Goal: Information Seeking & Learning: Learn about a topic

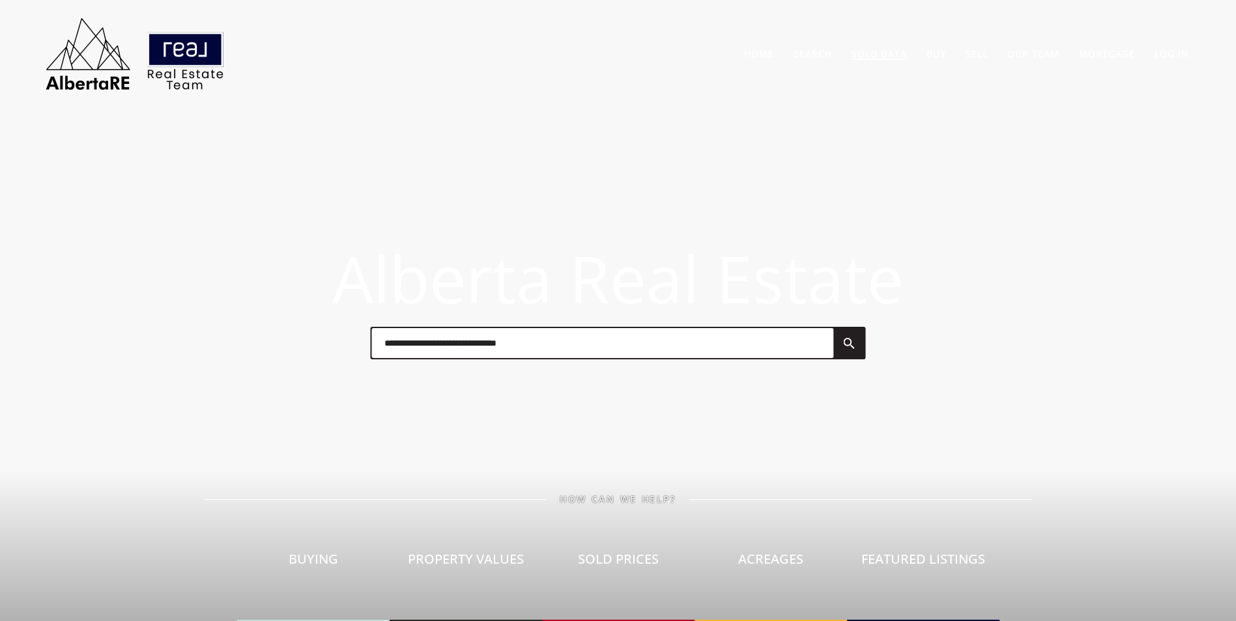
click at [886, 50] on link "Sold Data" at bounding box center [878, 54] width 55 height 12
click at [1167, 55] on link "Log In" at bounding box center [1171, 54] width 35 height 12
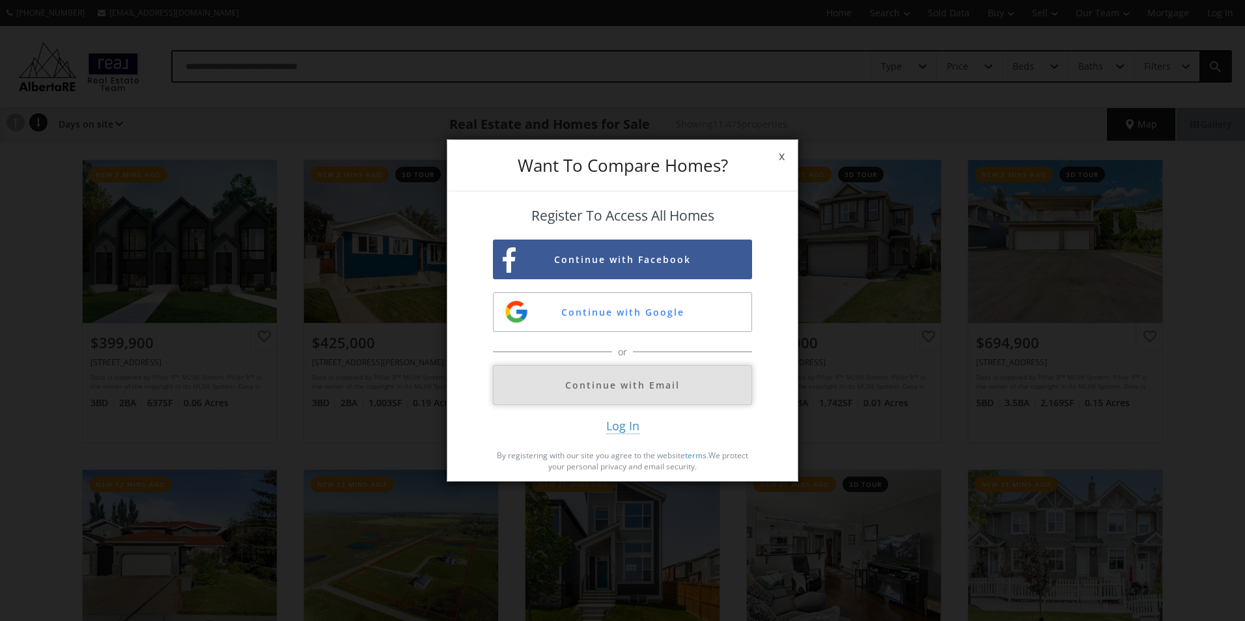
click at [618, 386] on button "Continue with Email" at bounding box center [622, 385] width 259 height 40
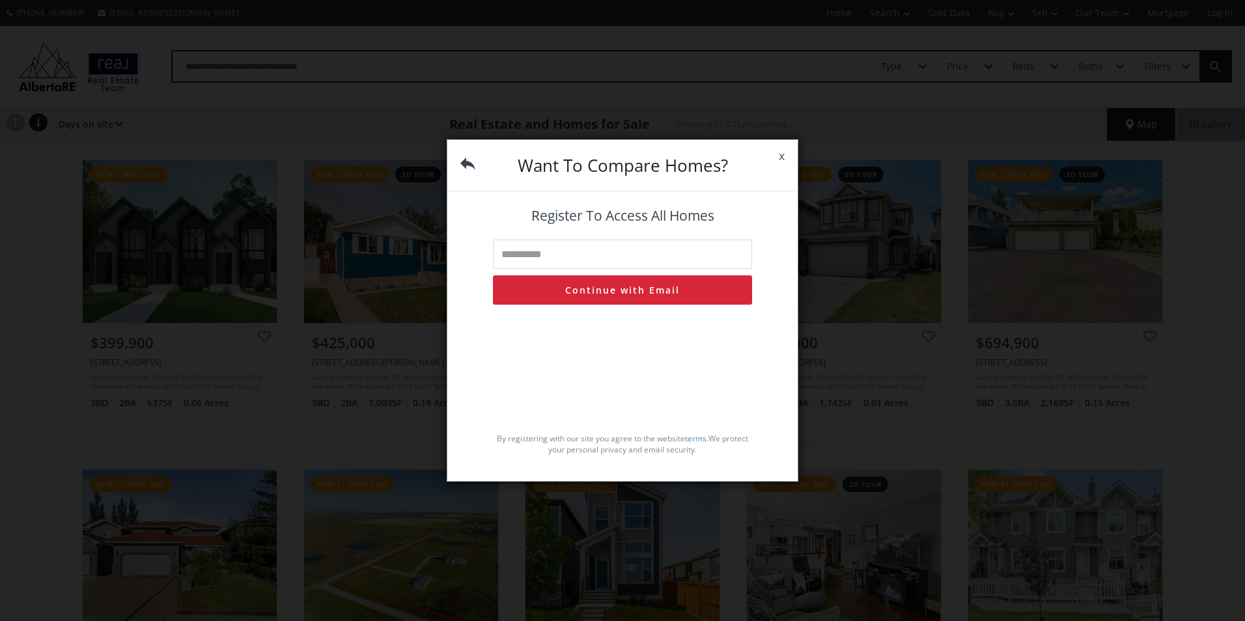
click at [572, 258] on input "text" at bounding box center [622, 254] width 259 height 29
type input "**********"
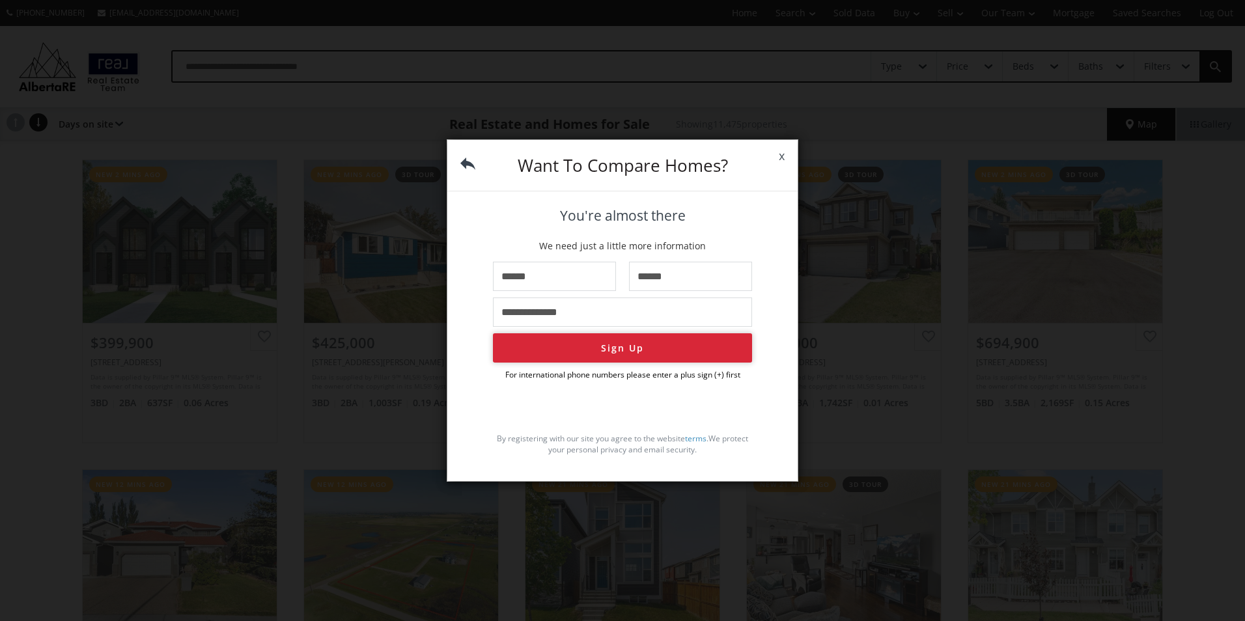
click at [643, 360] on button "Sign Up" at bounding box center [622, 348] width 259 height 29
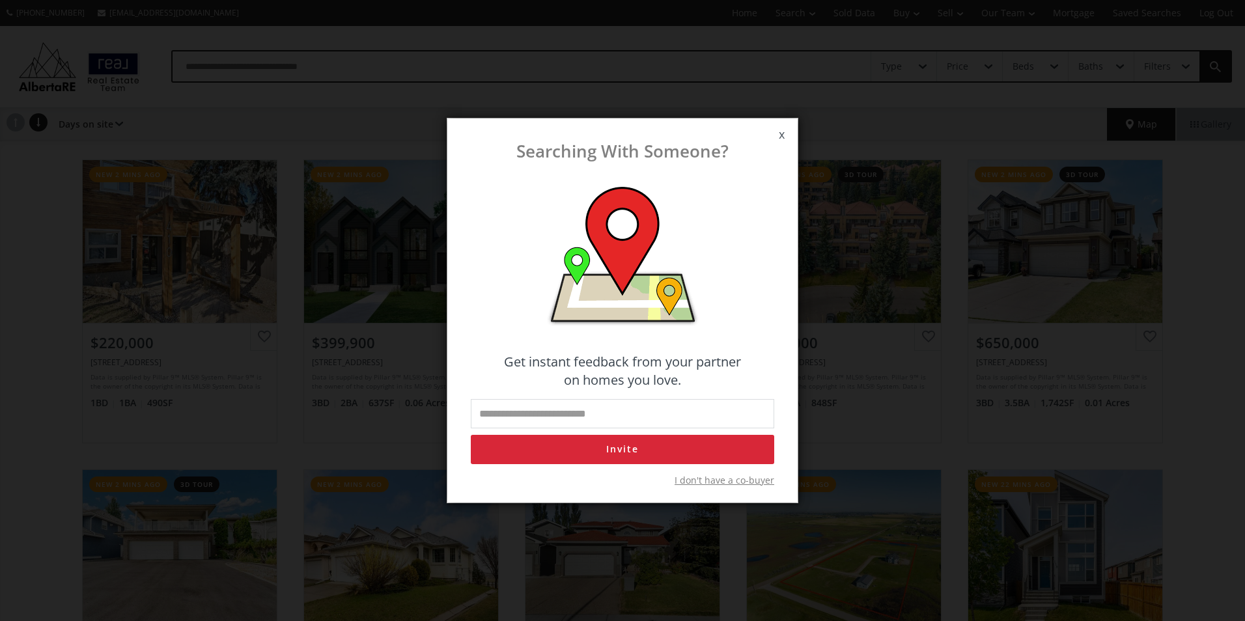
click at [711, 479] on span "I don't have a co-buyer" at bounding box center [725, 480] width 100 height 13
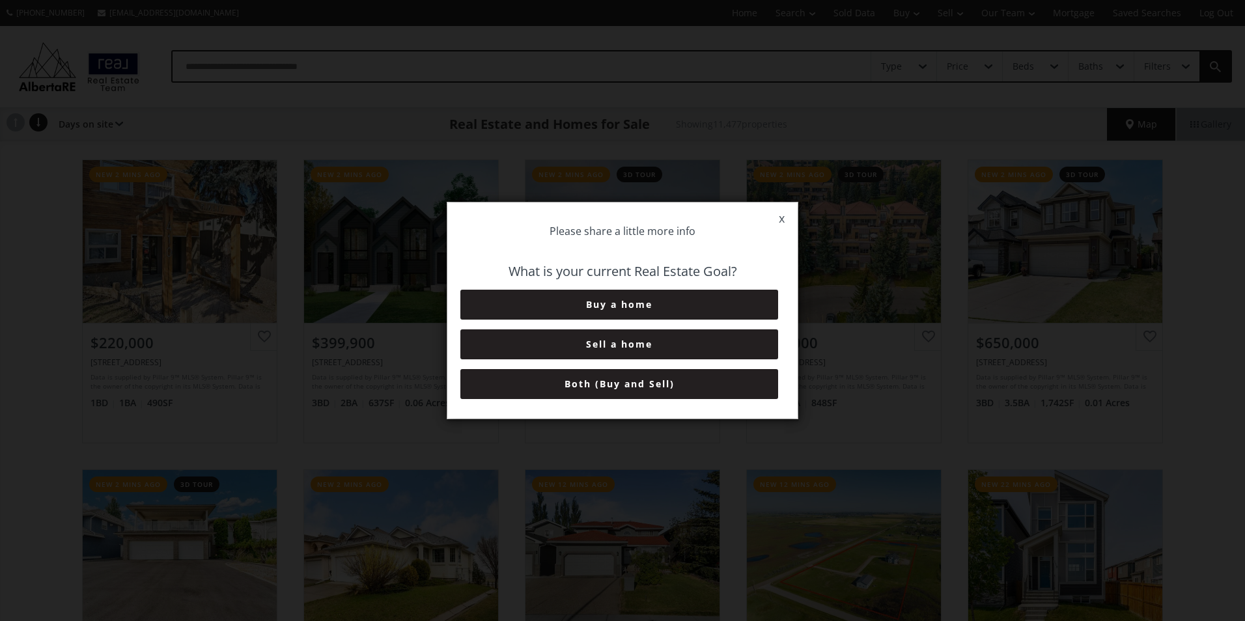
click at [644, 388] on button "Both (Buy and Sell)" at bounding box center [620, 384] width 318 height 30
click at [644, 388] on button "6+ Months" at bounding box center [620, 384] width 318 height 30
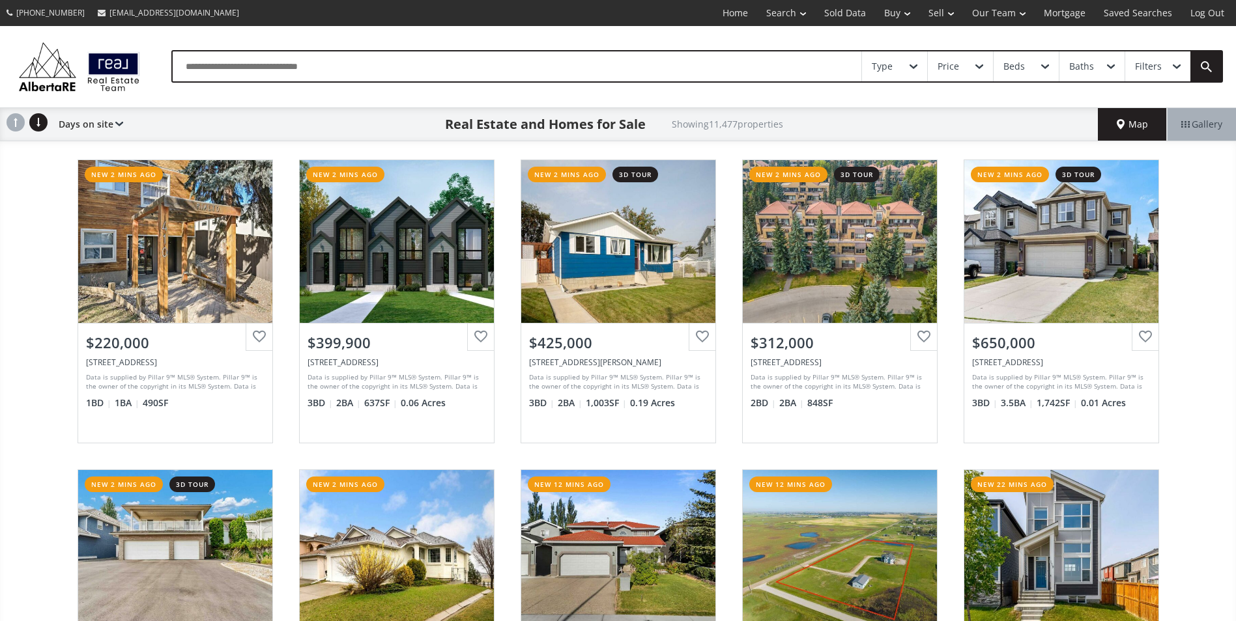
click at [1214, 121] on span "Gallery" at bounding box center [1201, 124] width 41 height 13
click at [913, 69] on span at bounding box center [913, 66] width 8 height 5
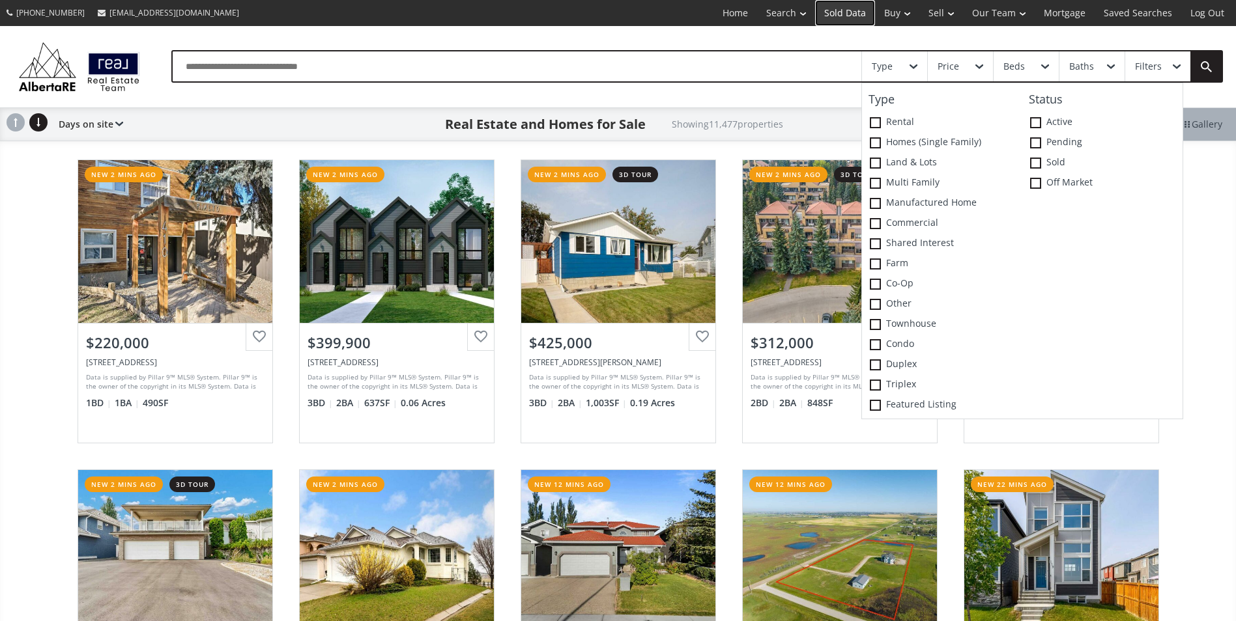
click at [855, 16] on link "Sold Data" at bounding box center [845, 13] width 60 height 26
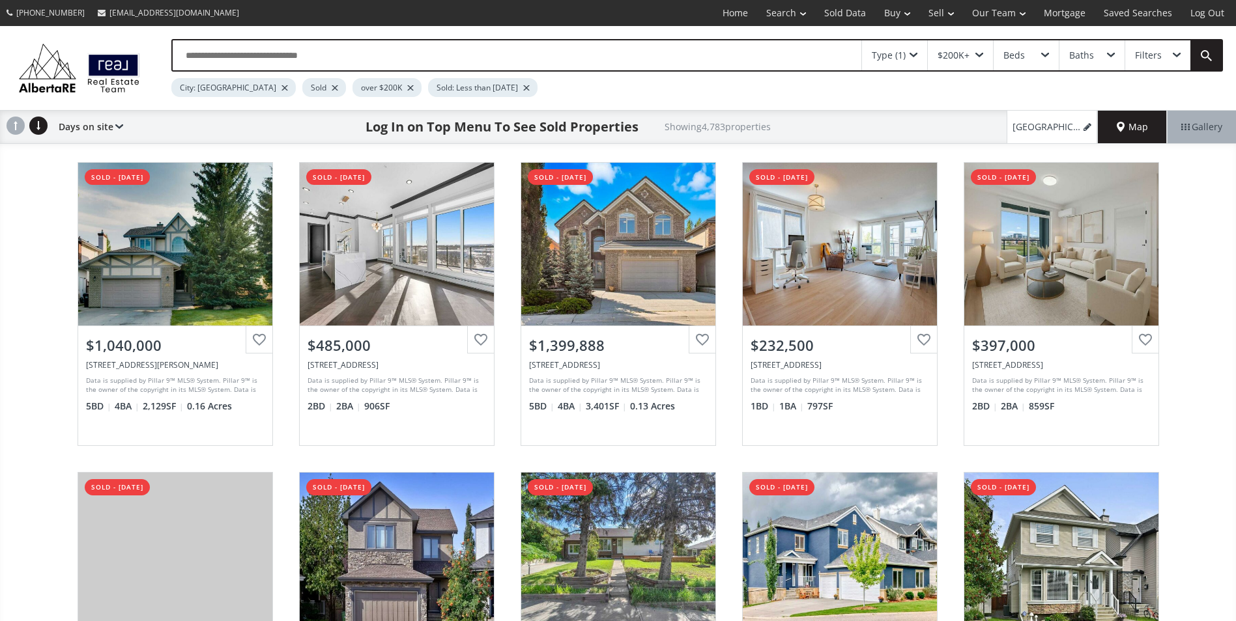
click at [877, 53] on div "Type (1)" at bounding box center [889, 55] width 34 height 9
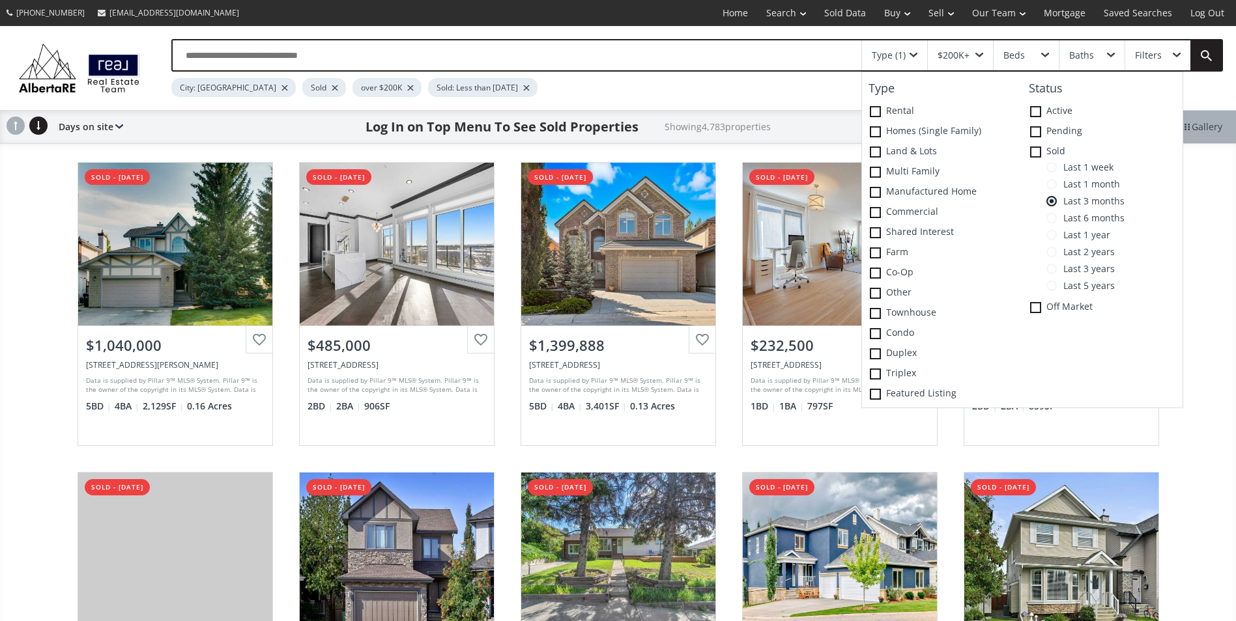
click at [1089, 169] on span "Last 1 week" at bounding box center [1085, 167] width 57 height 10
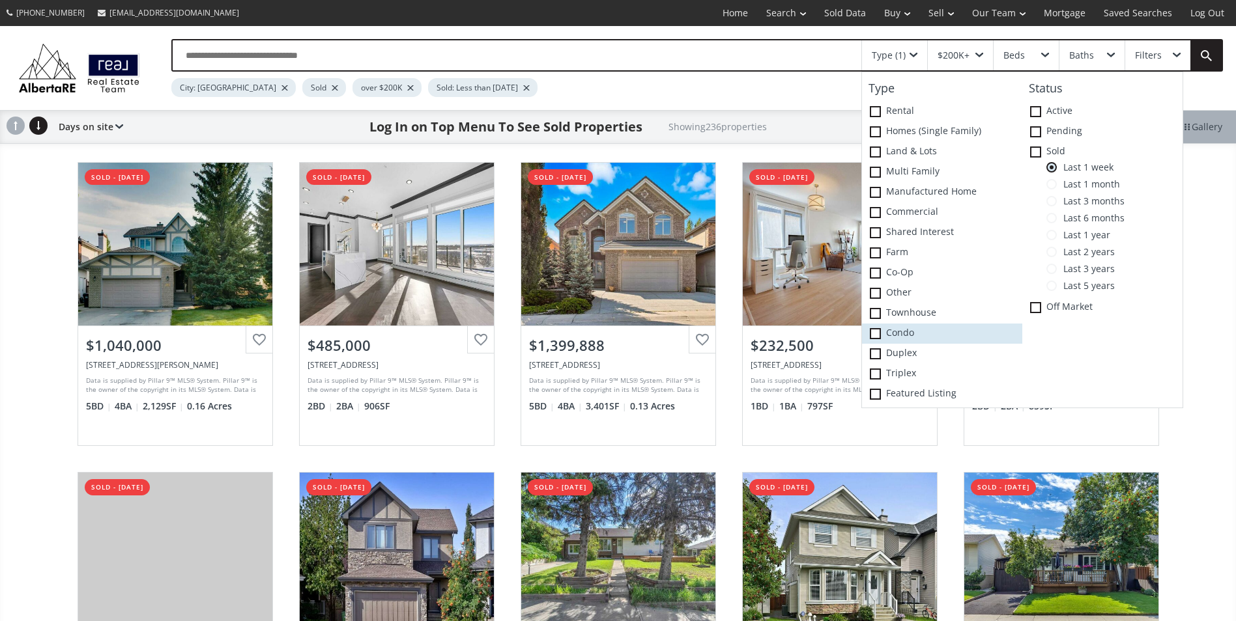
click at [894, 336] on label "Condo" at bounding box center [942, 334] width 160 height 20
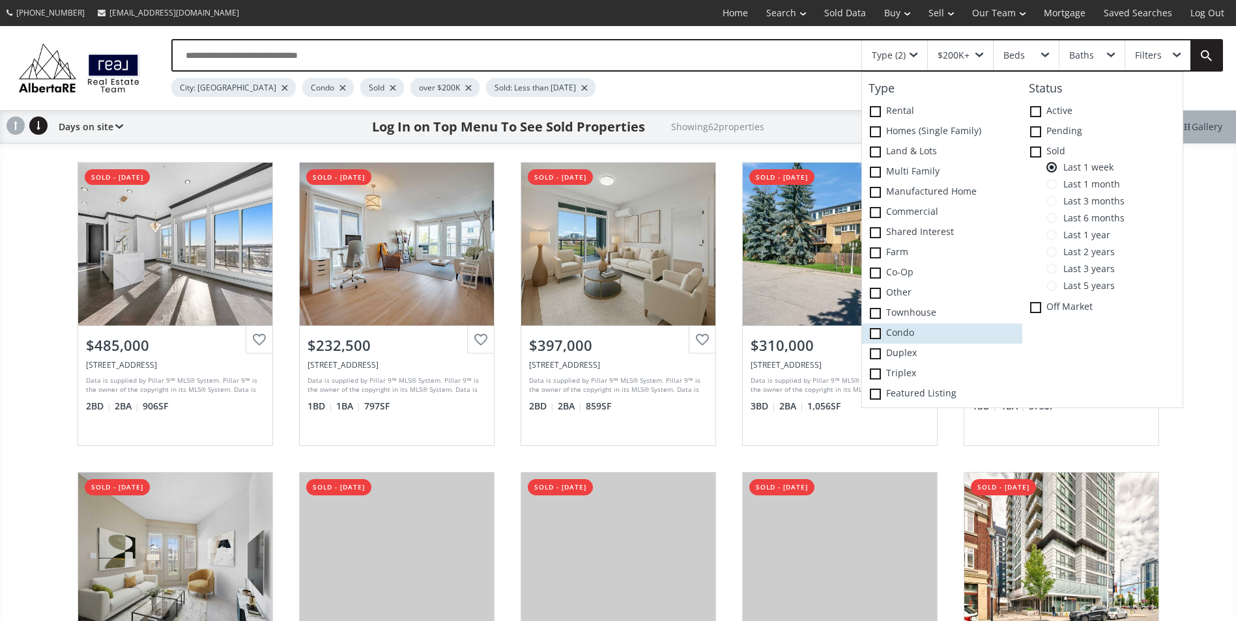
click at [898, 335] on label "Condo" at bounding box center [942, 334] width 160 height 20
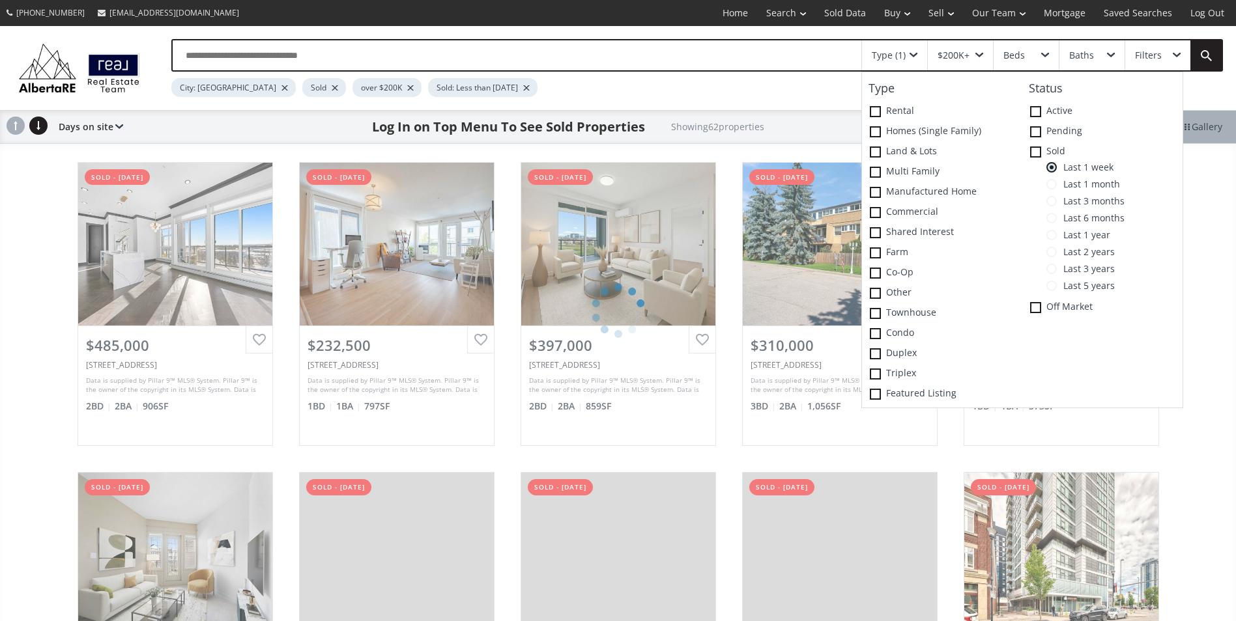
click at [726, 90] on div "City: Calgary Sold over $200K Sold: Less than 1 week ago" at bounding box center [648, 84] width 954 height 25
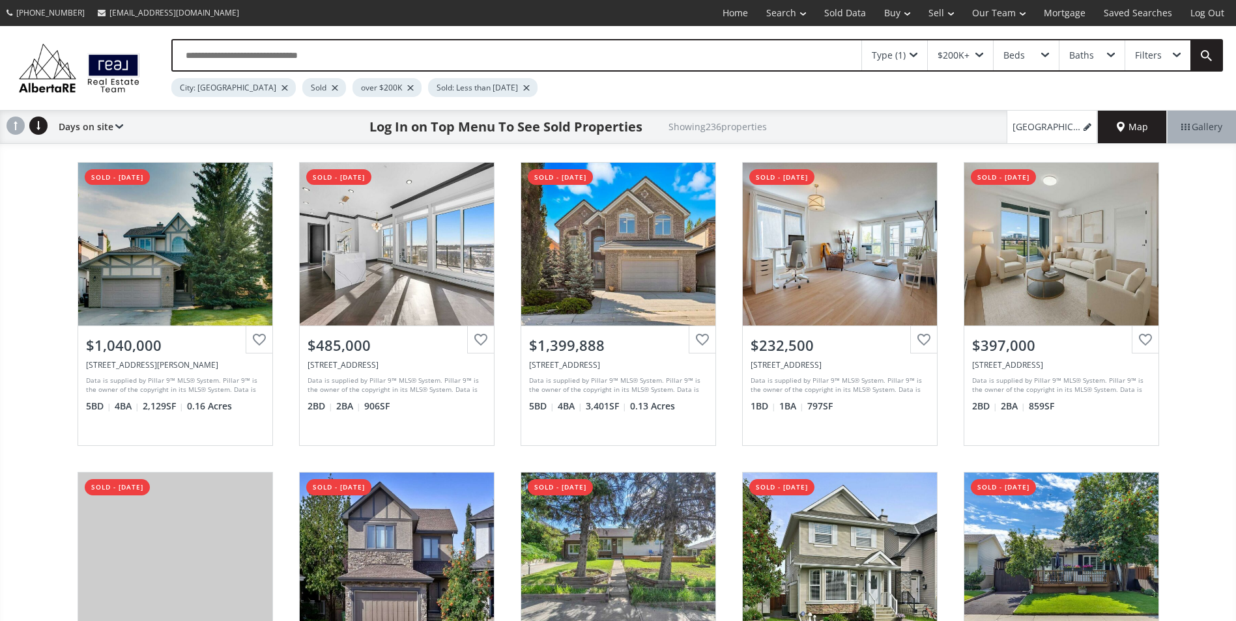
click at [1119, 121] on span "Map" at bounding box center [1132, 127] width 31 height 13
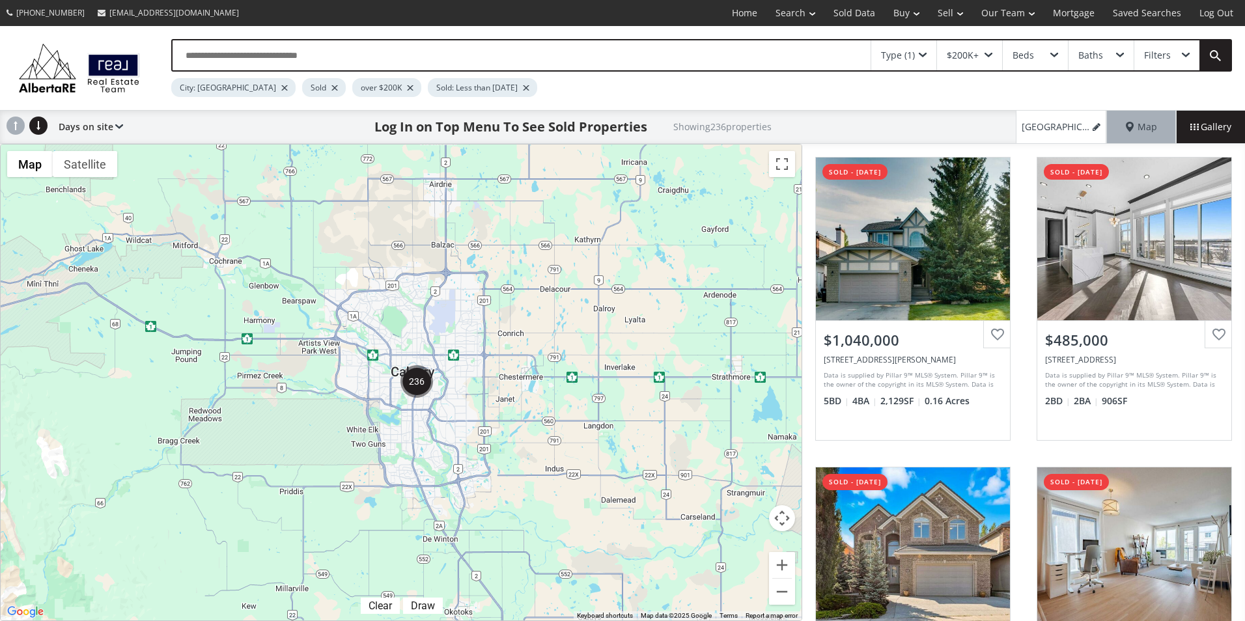
click at [409, 376] on img "236" at bounding box center [417, 381] width 33 height 33
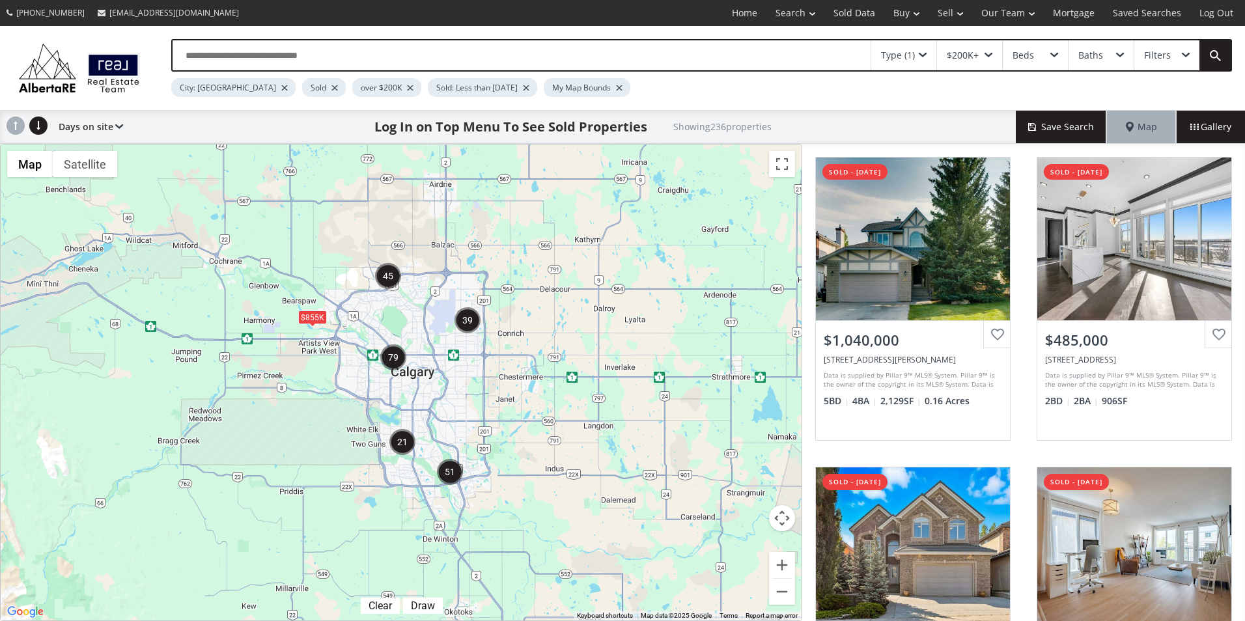
click at [392, 354] on img "79" at bounding box center [393, 358] width 26 height 26
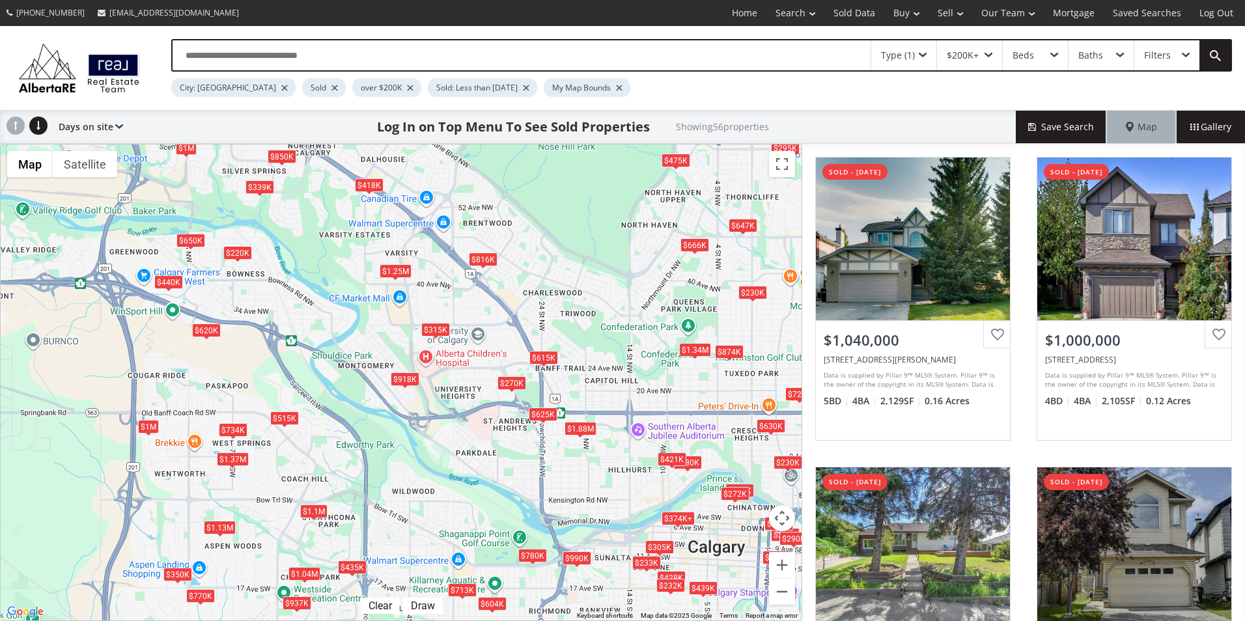
click at [432, 332] on div "$315K" at bounding box center [435, 329] width 29 height 14
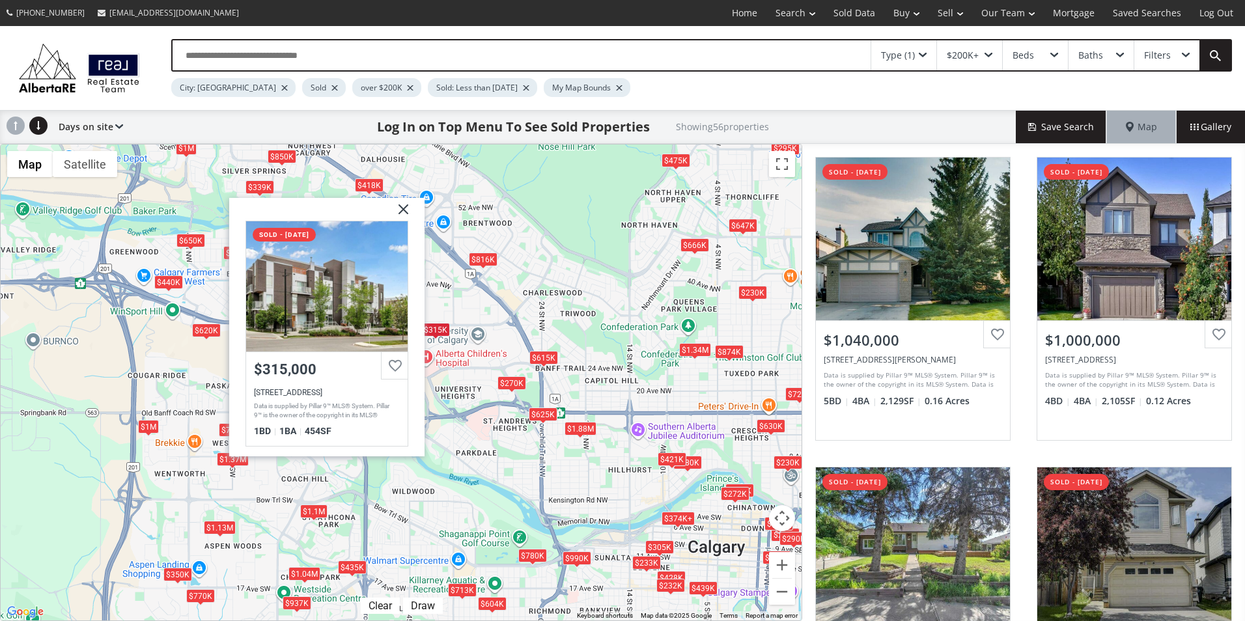
click at [403, 209] on img at bounding box center [398, 214] width 33 height 33
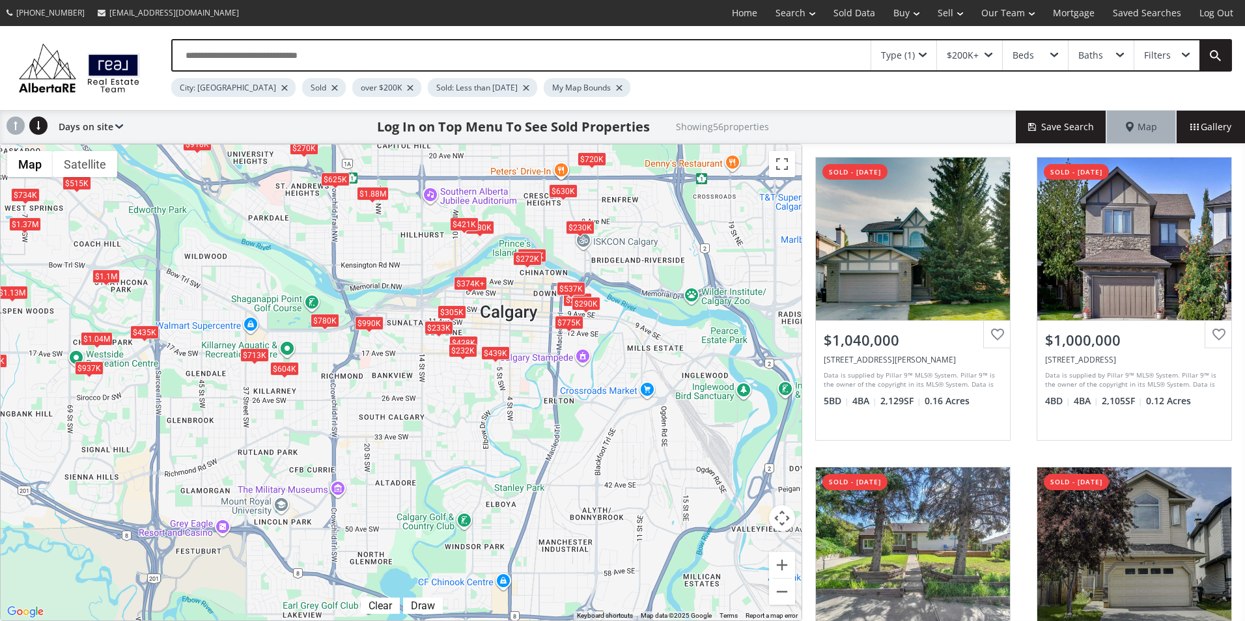
drag, startPoint x: 599, startPoint y: 474, endPoint x: 388, endPoint y: 227, distance: 325.2
click at [388, 227] on div "To navigate, press the arrow keys. $1.04M $1M $647K $734K $428K $1.25M $233K $1…" at bounding box center [401, 383] width 801 height 476
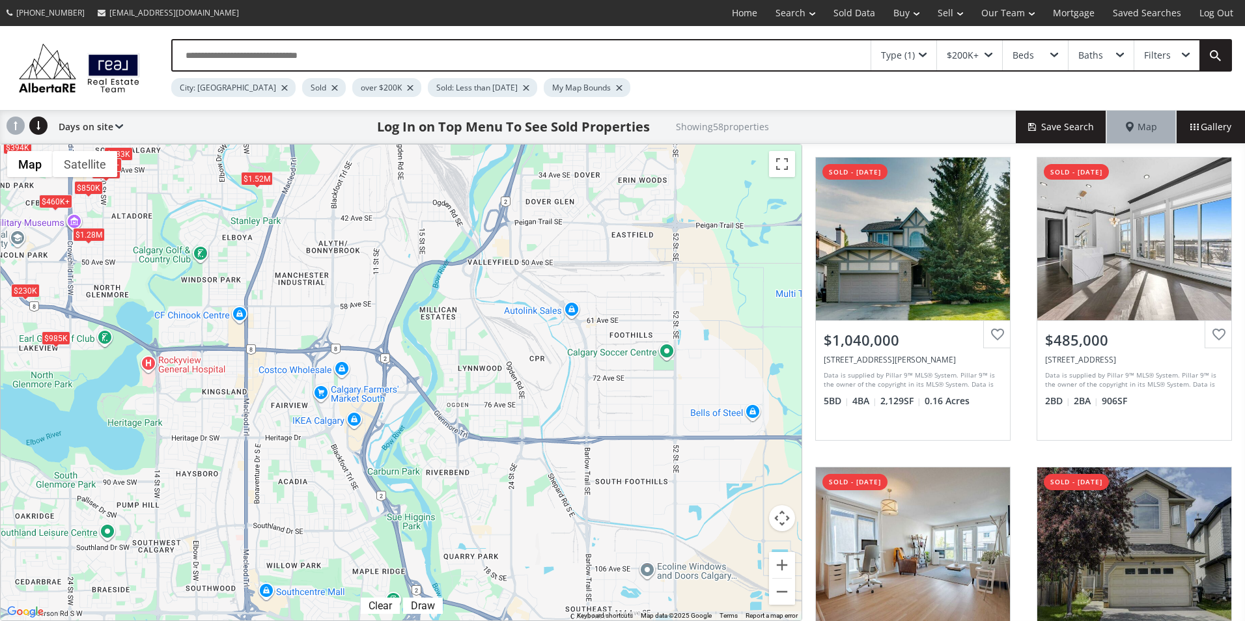
drag, startPoint x: 642, startPoint y: 526, endPoint x: 373, endPoint y: 250, distance: 385.6
click at [373, 250] on div "To navigate, press the arrow keys. $1.04M $460K+ $233K $734K $428K $230K $233K …" at bounding box center [401, 383] width 801 height 476
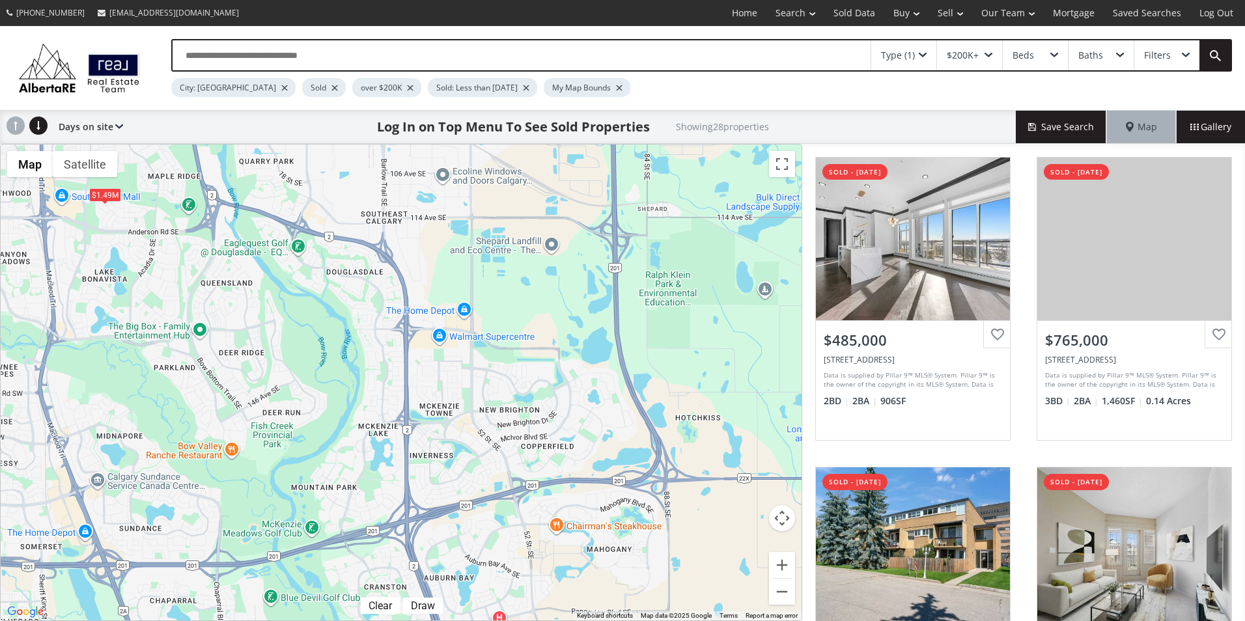
drag, startPoint x: 585, startPoint y: 493, endPoint x: 390, endPoint y: 99, distance: 439.6
click at [390, 99] on div "Type (1) $200K+ Beds Baths Filters City: Calgary Sold over $200K Sold: Less tha…" at bounding box center [622, 323] width 1245 height 595
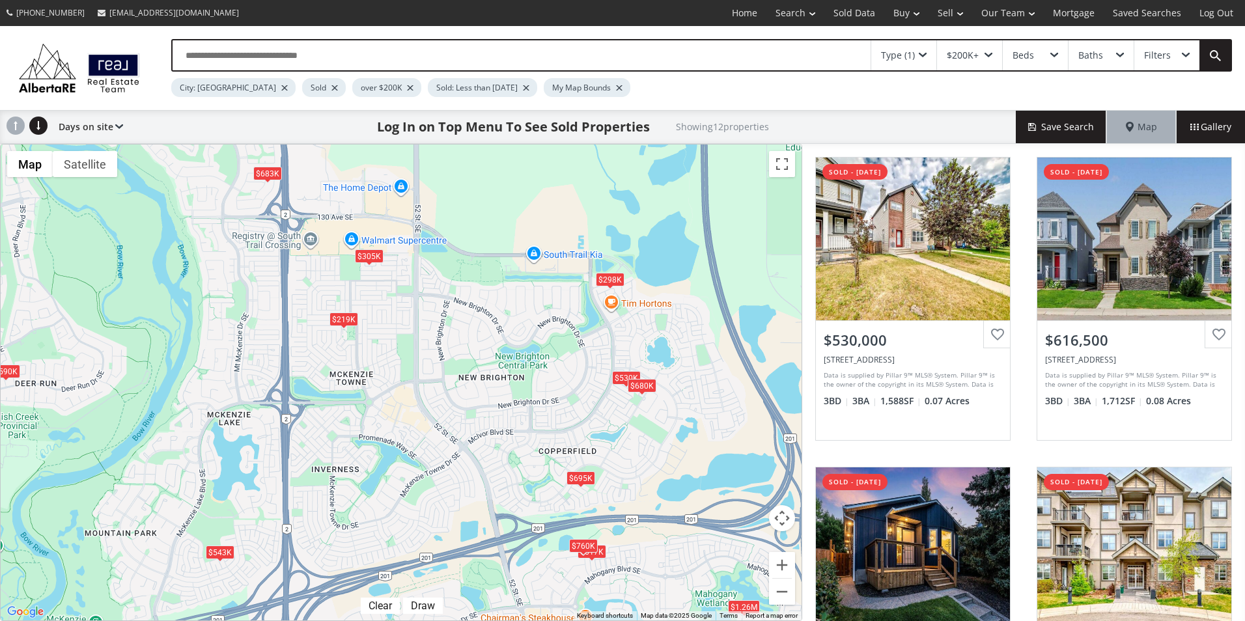
click at [580, 479] on div "$695K" at bounding box center [581, 479] width 29 height 14
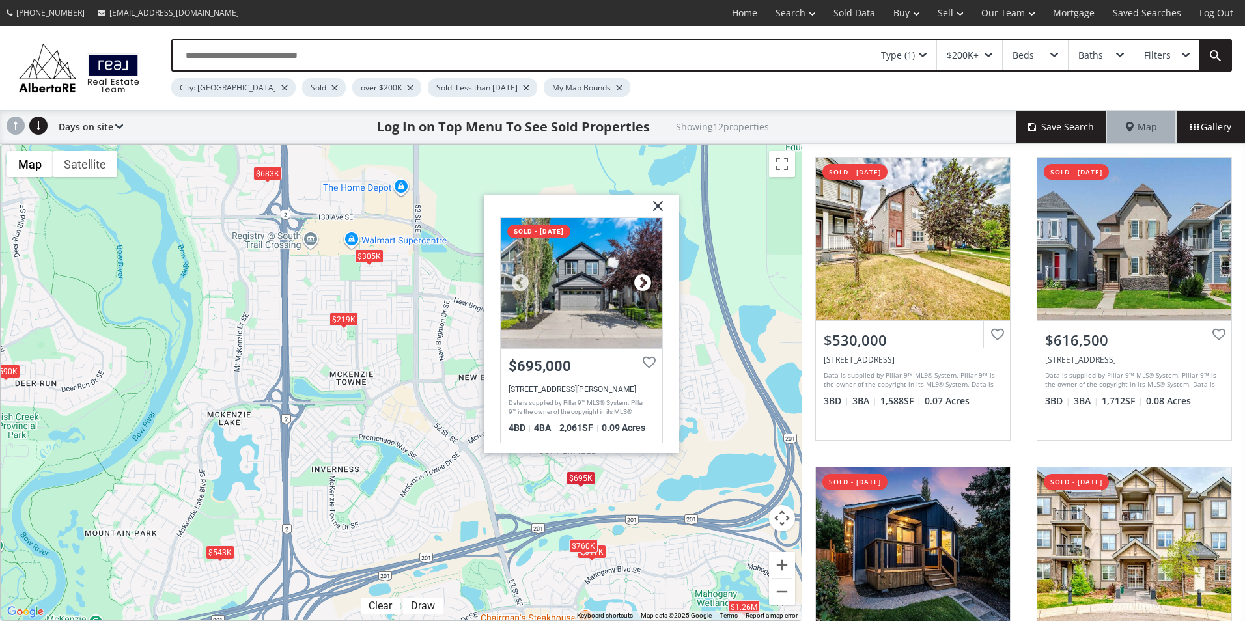
click at [649, 281] on div at bounding box center [643, 284] width 20 height 20
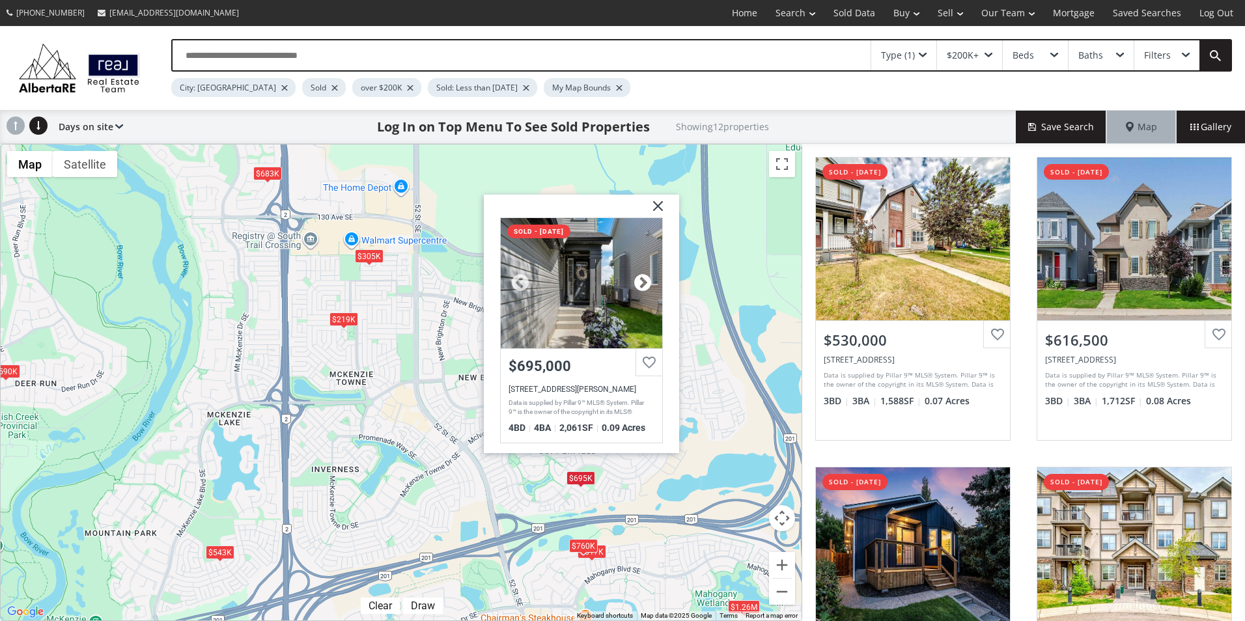
click at [644, 283] on div at bounding box center [643, 284] width 20 height 20
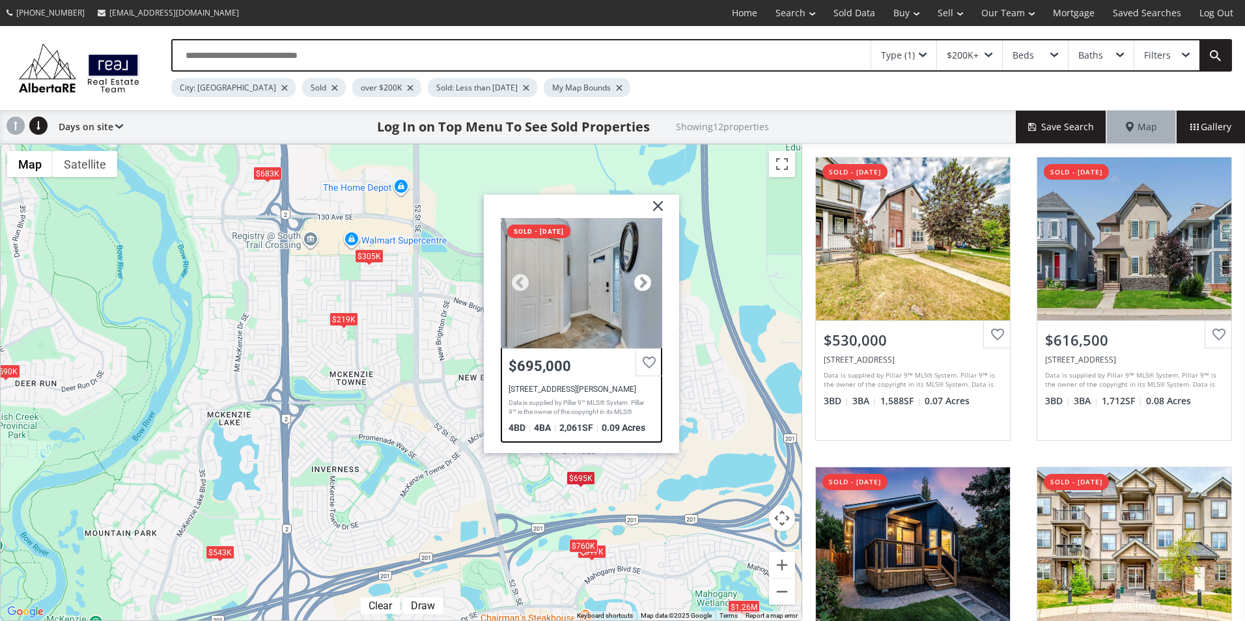
click at [644, 283] on div at bounding box center [643, 284] width 20 height 20
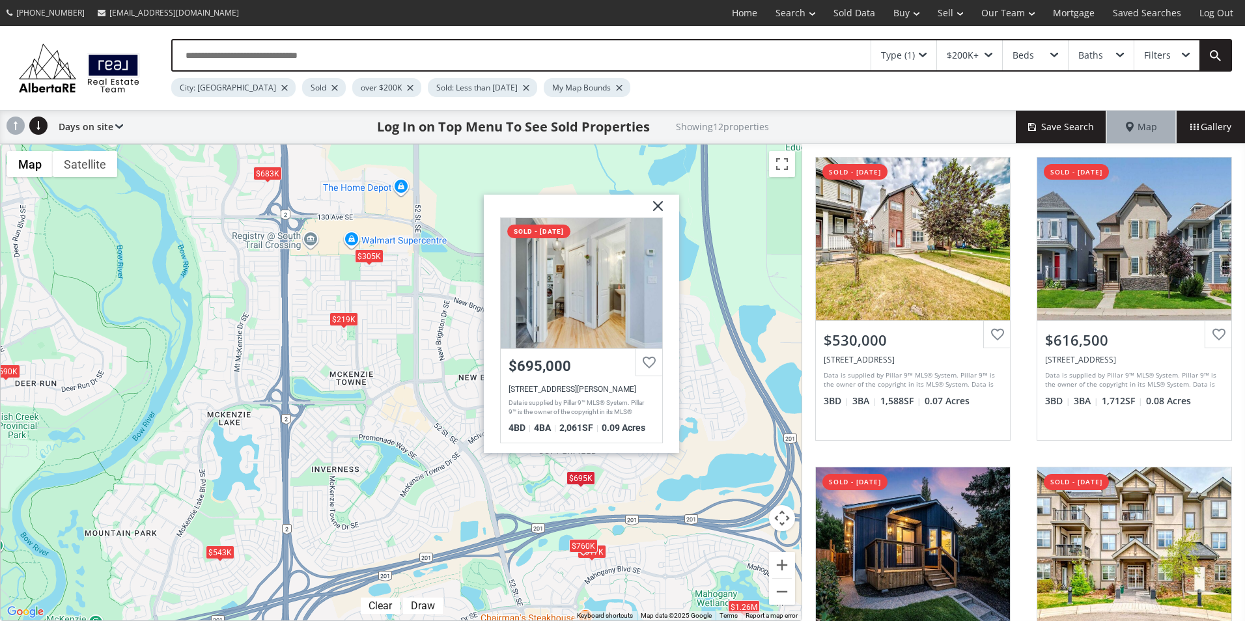
click at [650, 204] on img at bounding box center [653, 211] width 33 height 33
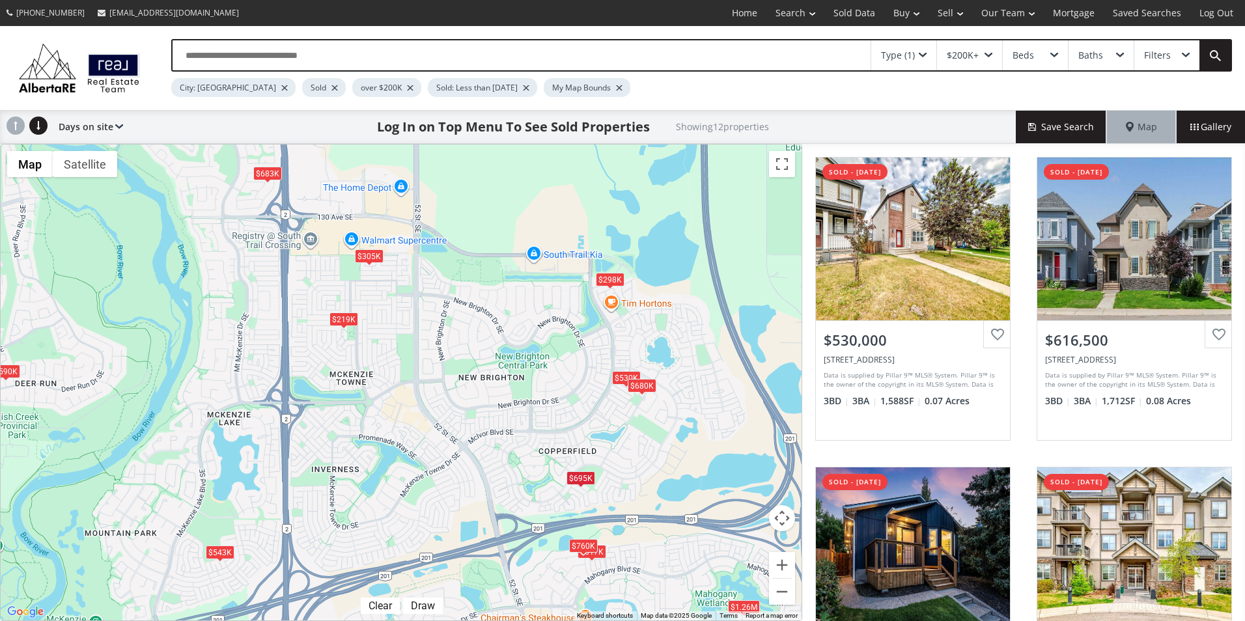
click at [641, 388] on div "$680K" at bounding box center [642, 385] width 29 height 14
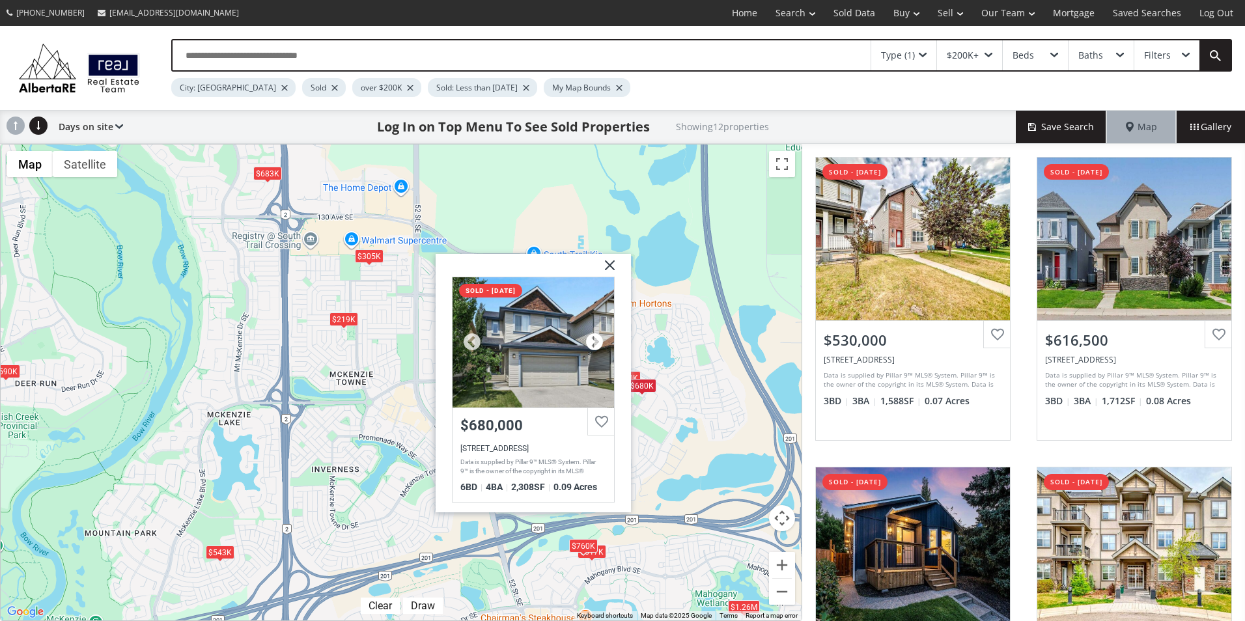
click at [597, 339] on div at bounding box center [595, 343] width 20 height 20
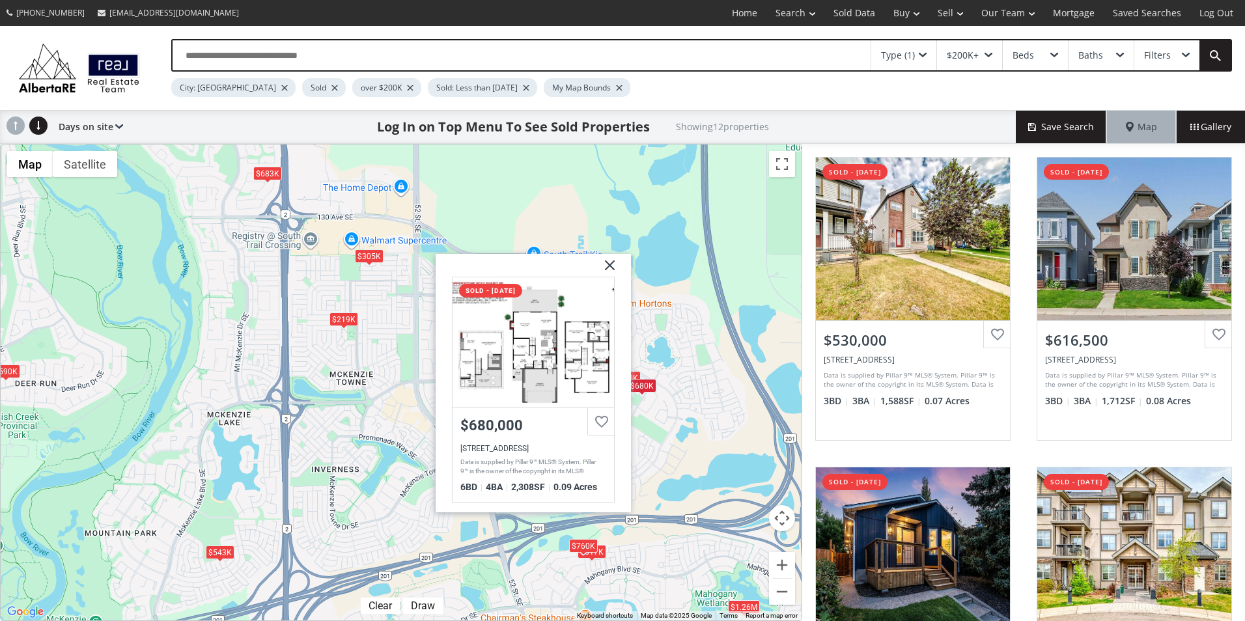
click at [655, 303] on div "To navigate, press the arrow keys. $530K $617K $543K $219K $683K $1.26M $695K $…" at bounding box center [401, 383] width 801 height 476
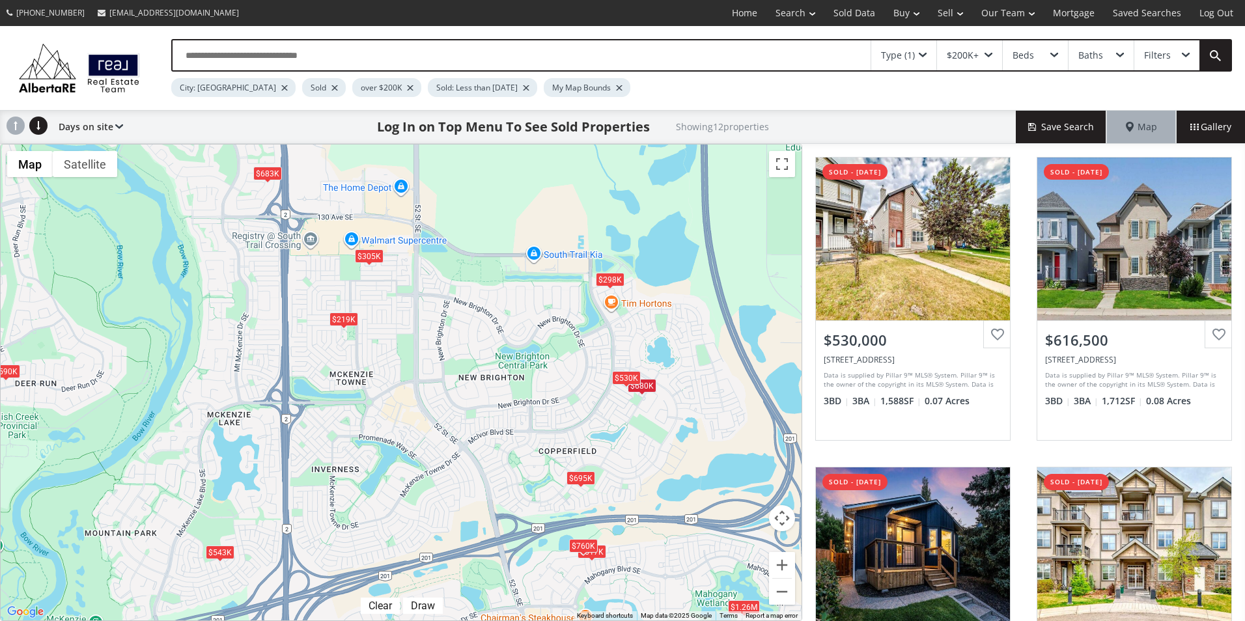
click at [618, 379] on div "$530K" at bounding box center [626, 378] width 29 height 14
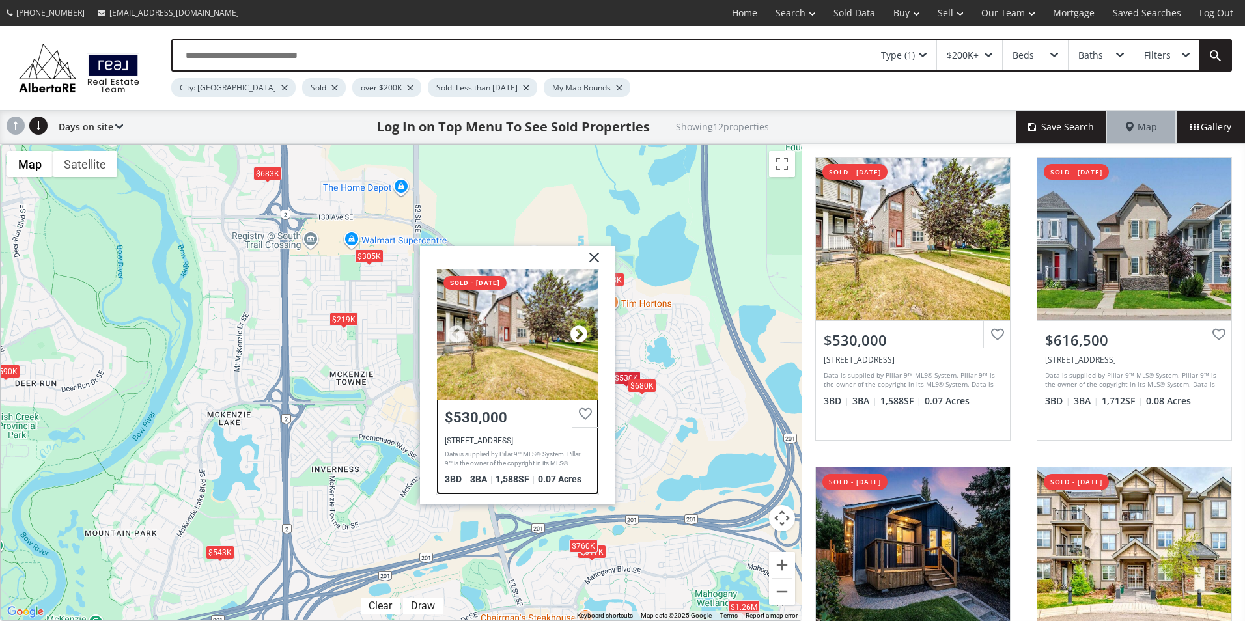
click at [575, 330] on div at bounding box center [579, 335] width 20 height 20
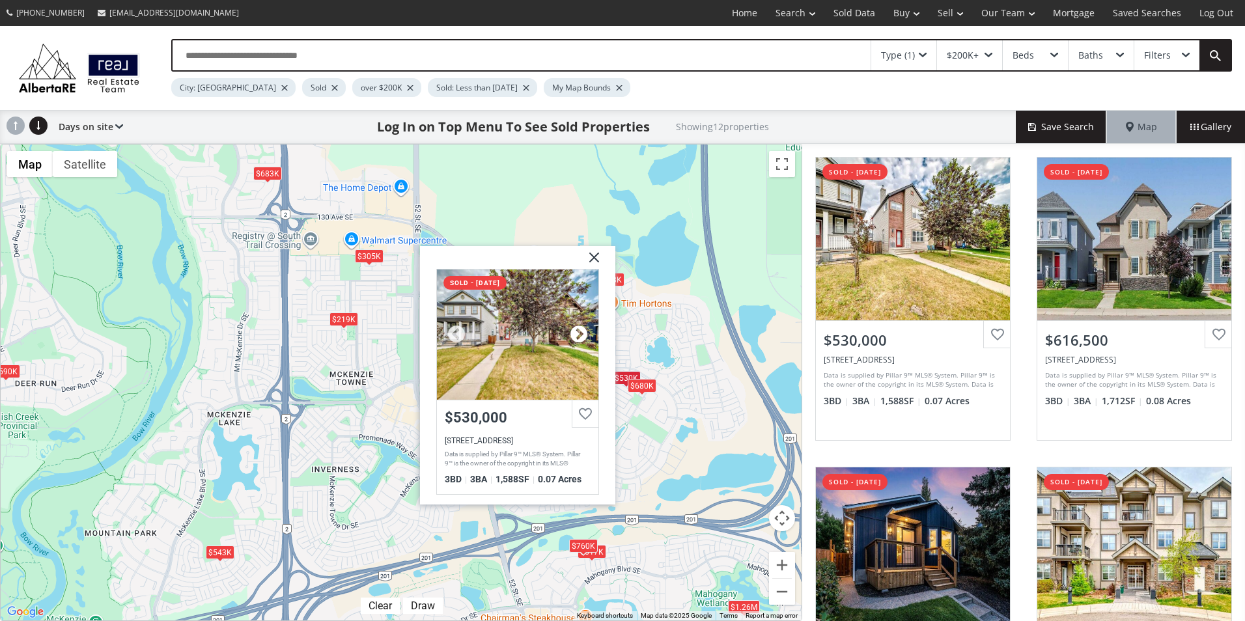
click at [575, 330] on div at bounding box center [579, 335] width 20 height 20
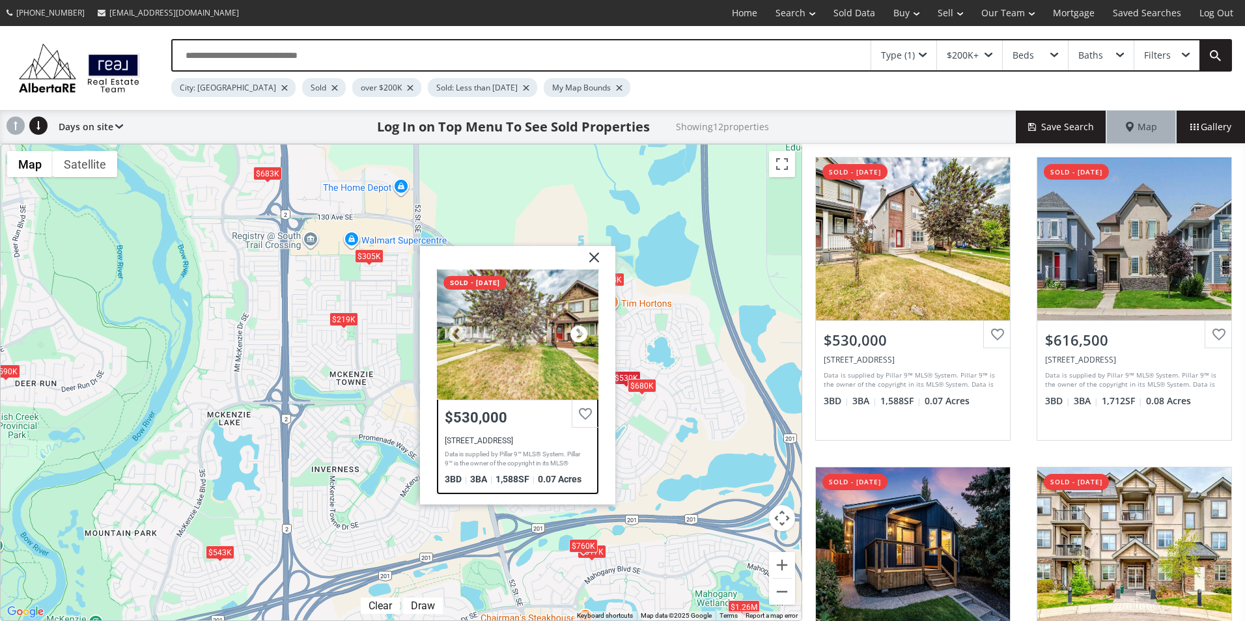
click at [575, 330] on div at bounding box center [579, 335] width 20 height 20
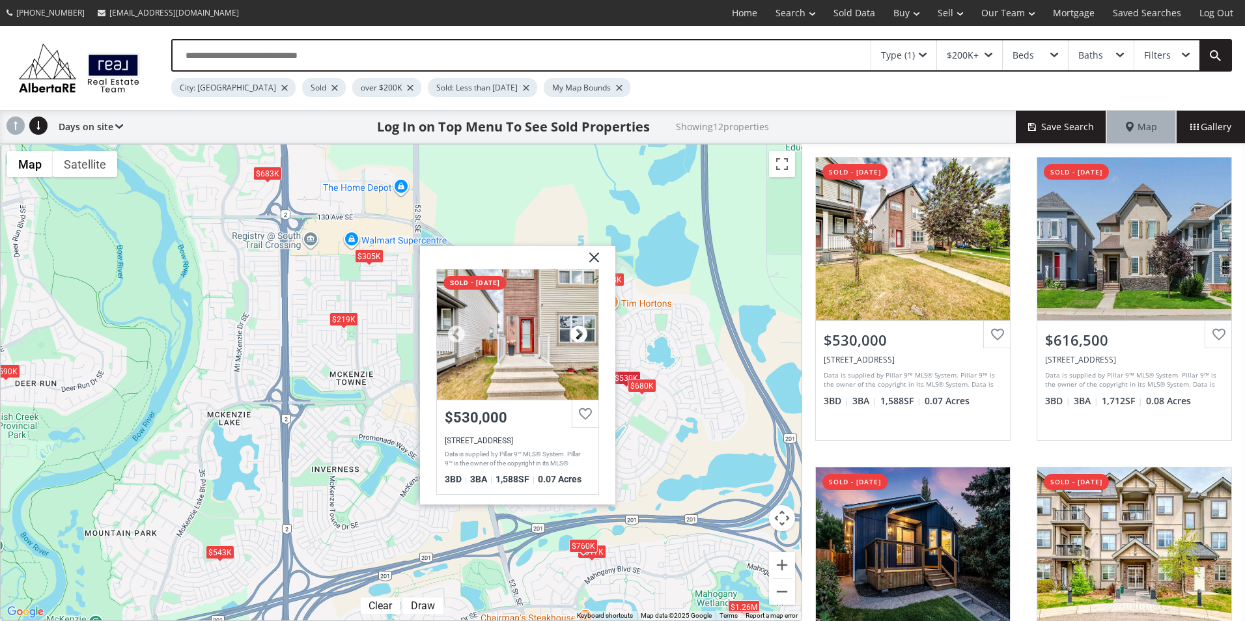
click at [575, 330] on div at bounding box center [579, 335] width 20 height 20
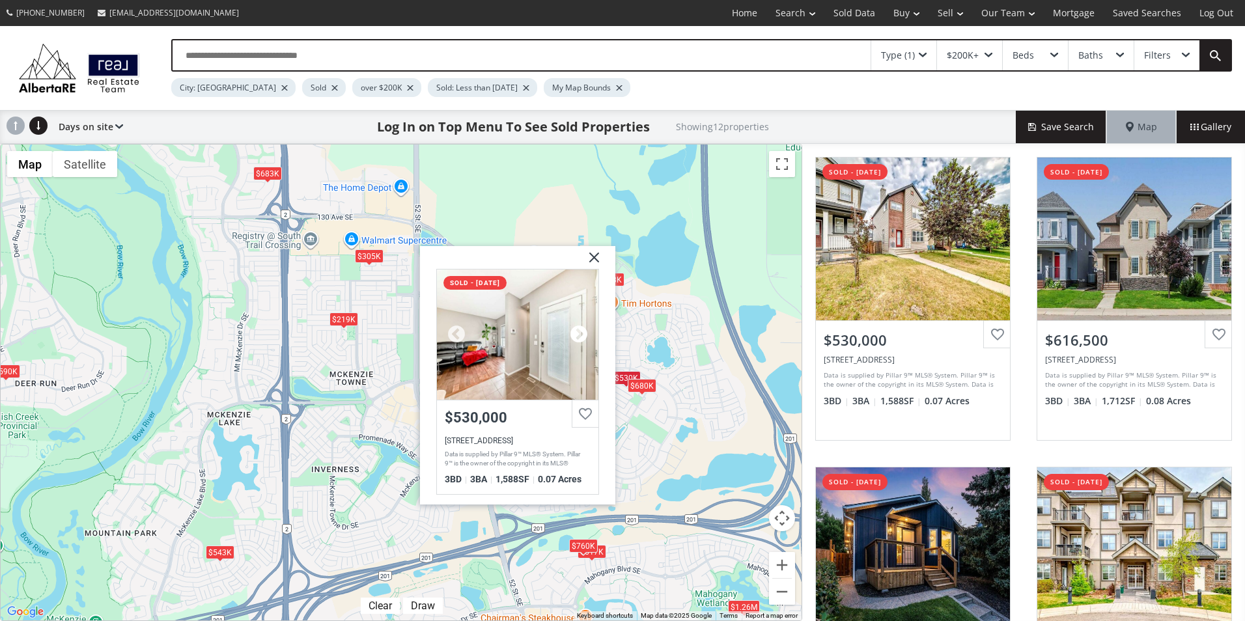
click at [575, 330] on div at bounding box center [579, 335] width 20 height 20
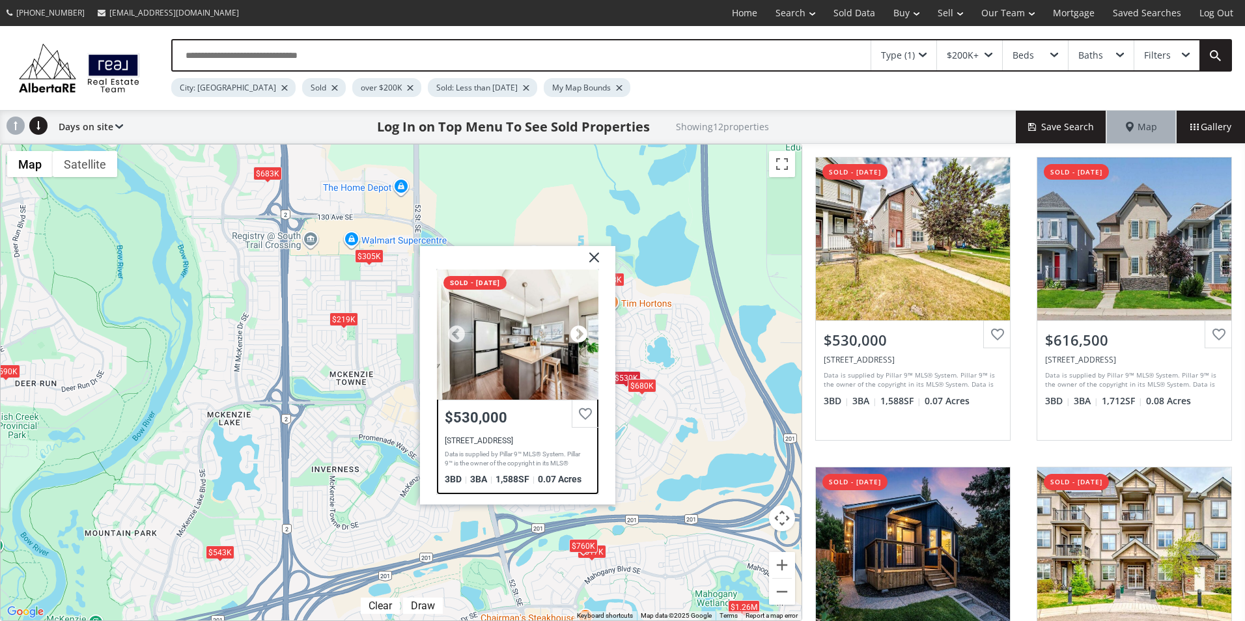
click at [575, 330] on div at bounding box center [579, 335] width 20 height 20
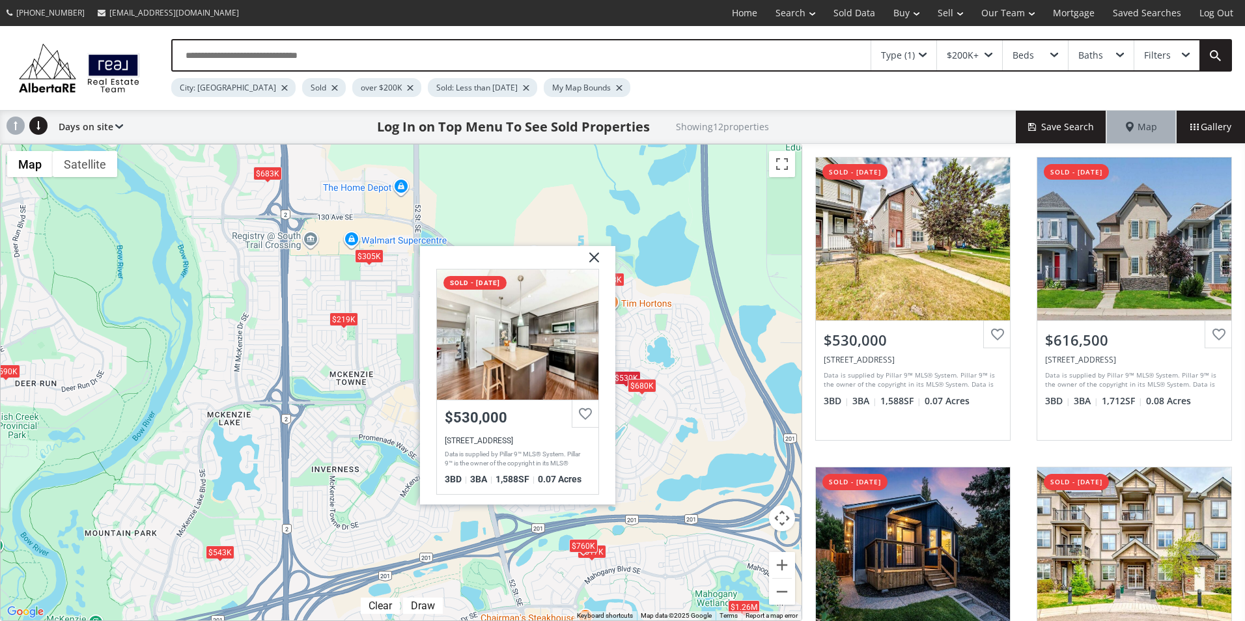
drag, startPoint x: 590, startPoint y: 255, endPoint x: 599, endPoint y: 279, distance: 24.9
click at [590, 255] on img at bounding box center [589, 262] width 33 height 33
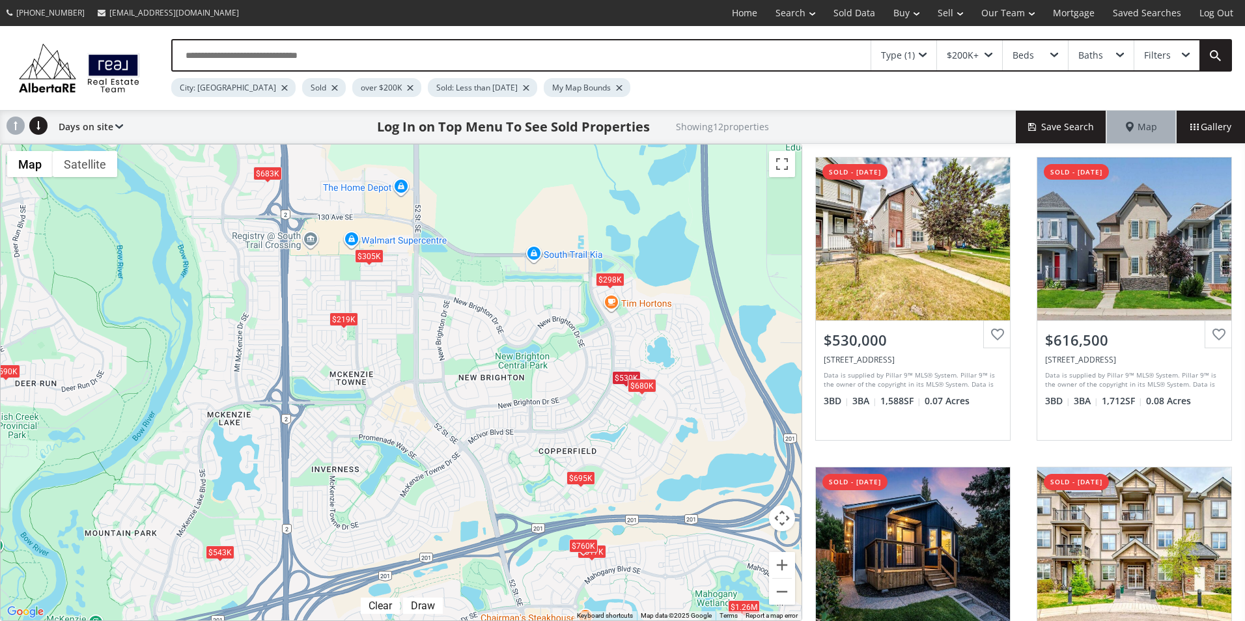
click at [606, 279] on div "$298K" at bounding box center [610, 279] width 29 height 14
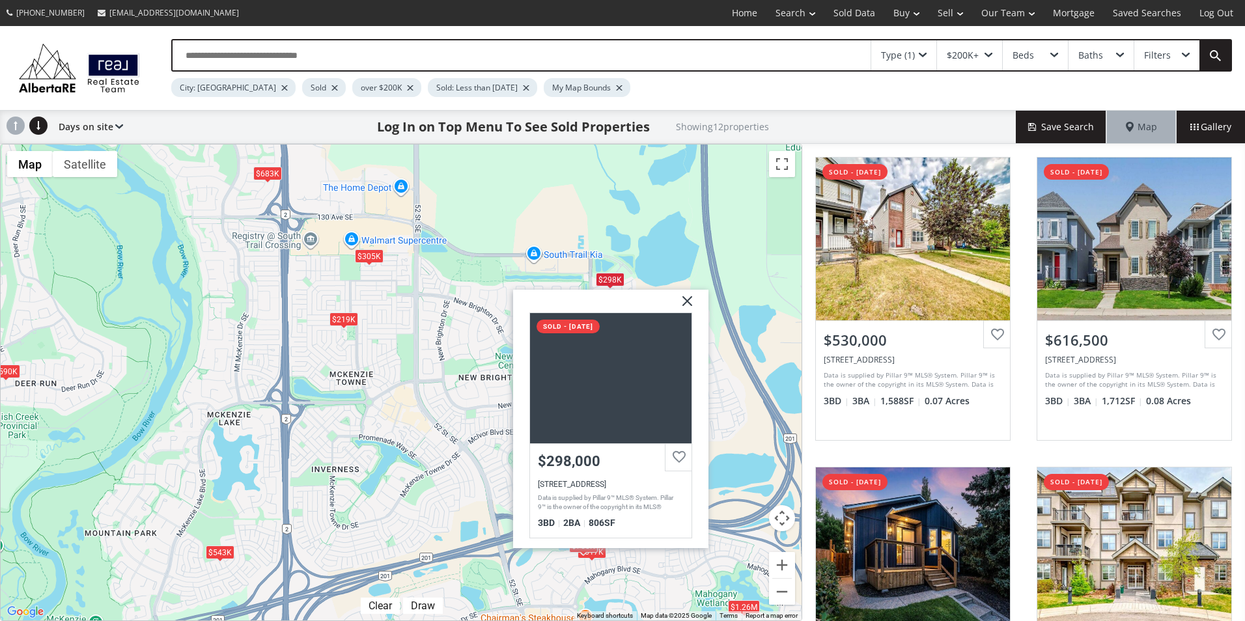
click at [441, 357] on div "To navigate, press the arrow keys. $530K $617K $543K $219K $683K $1.26M $695K $…" at bounding box center [401, 383] width 801 height 476
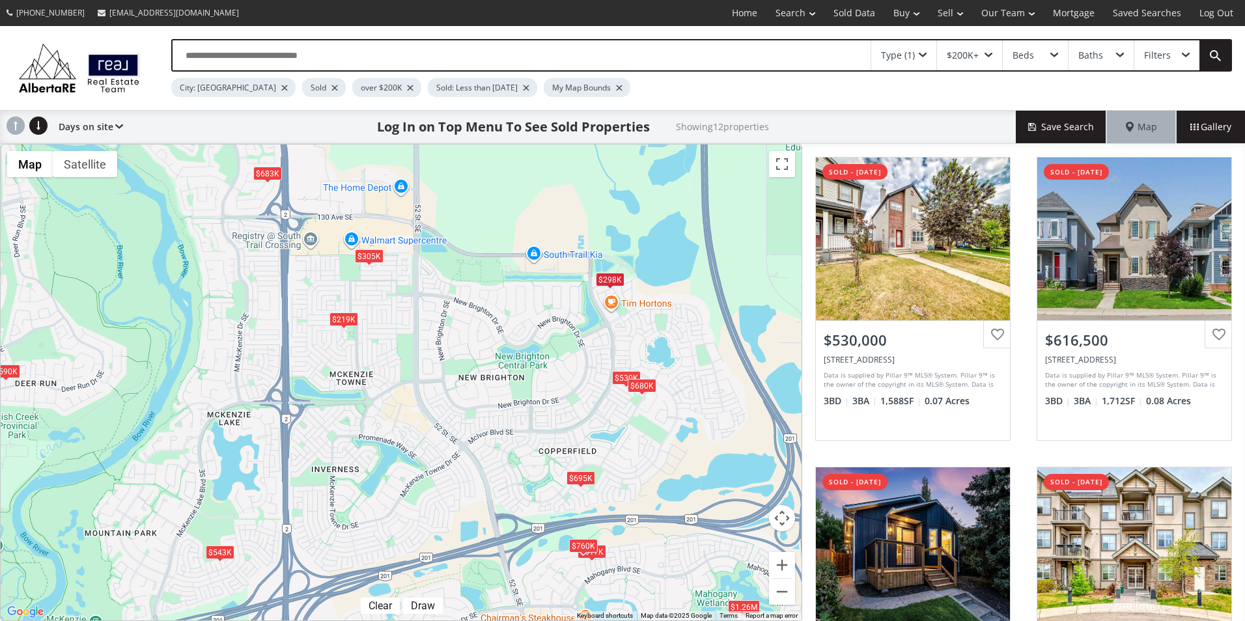
click at [373, 257] on div "$305K" at bounding box center [369, 256] width 29 height 14
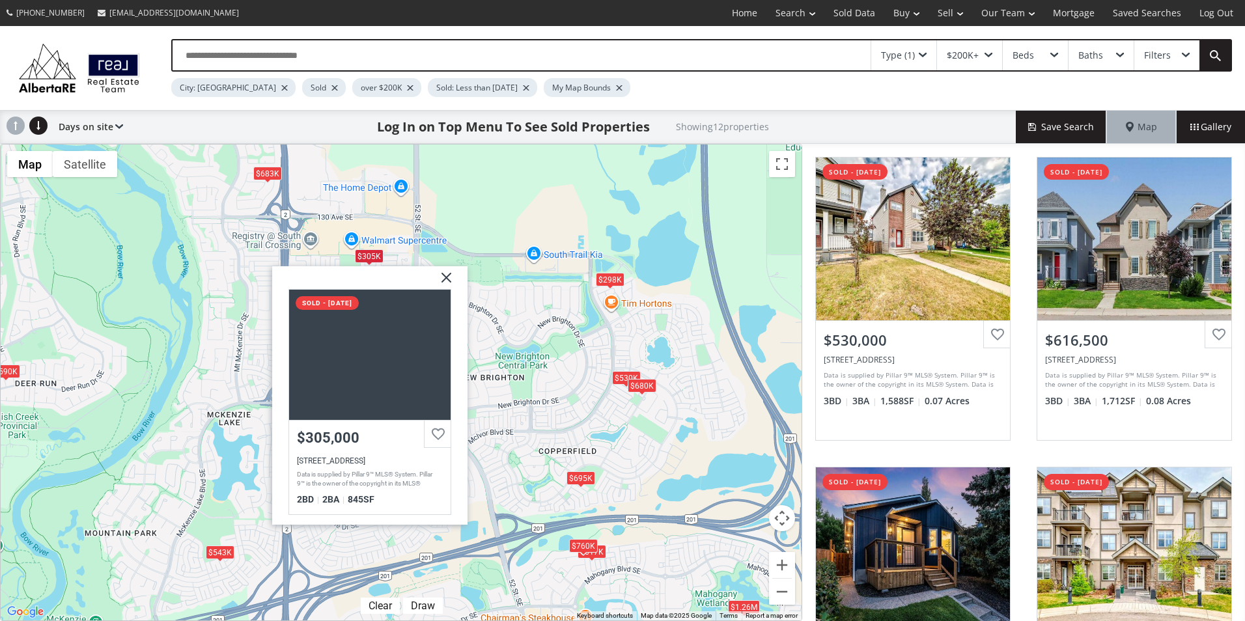
click at [538, 322] on div "To navigate, press the arrow keys. $530K $617K $543K $219K $683K $1.26M $695K $…" at bounding box center [401, 383] width 801 height 476
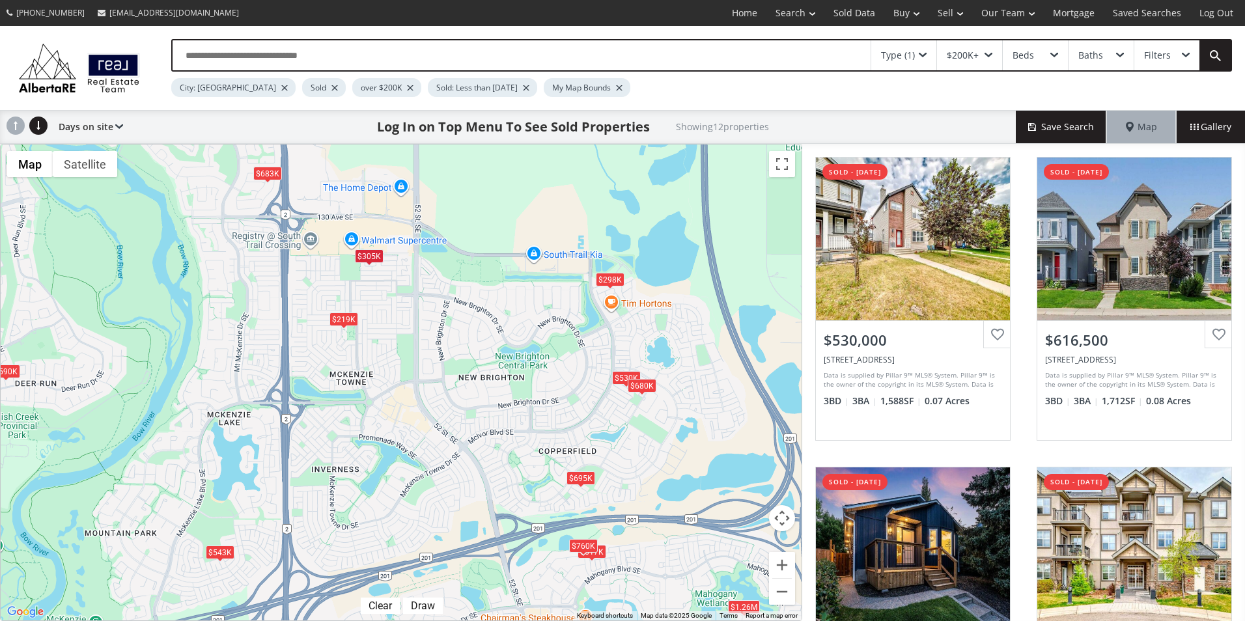
click at [923, 59] on div "Type (1)" at bounding box center [904, 55] width 65 height 30
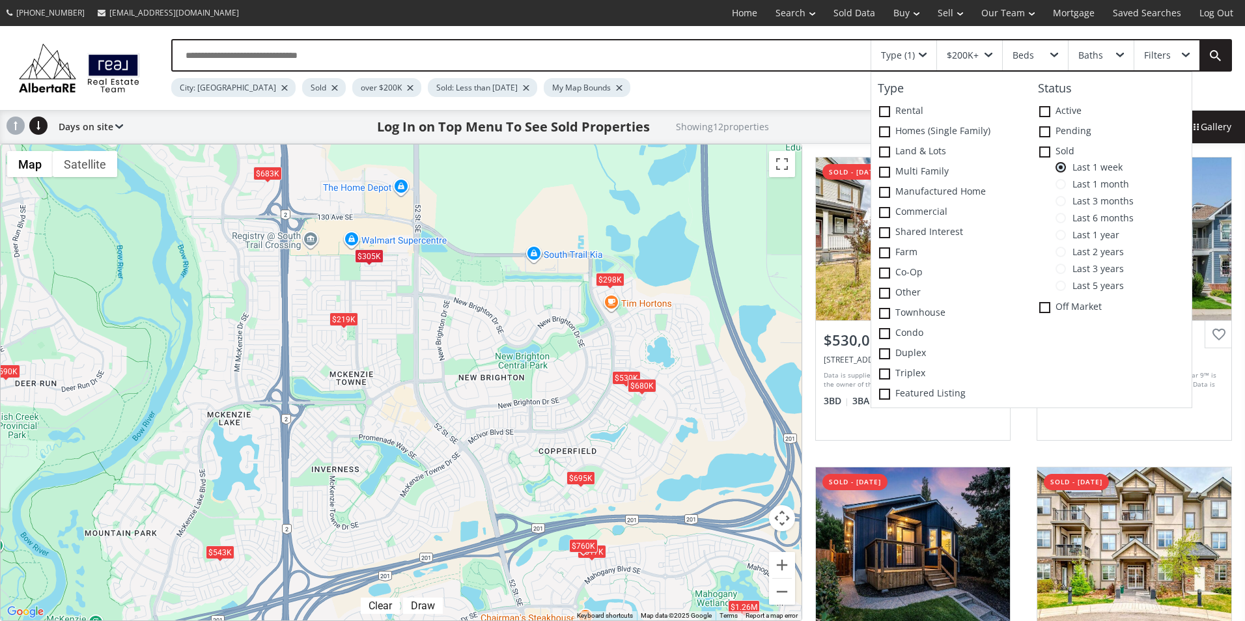
click at [1082, 181] on span "Last 1 month" at bounding box center [1097, 184] width 63 height 10
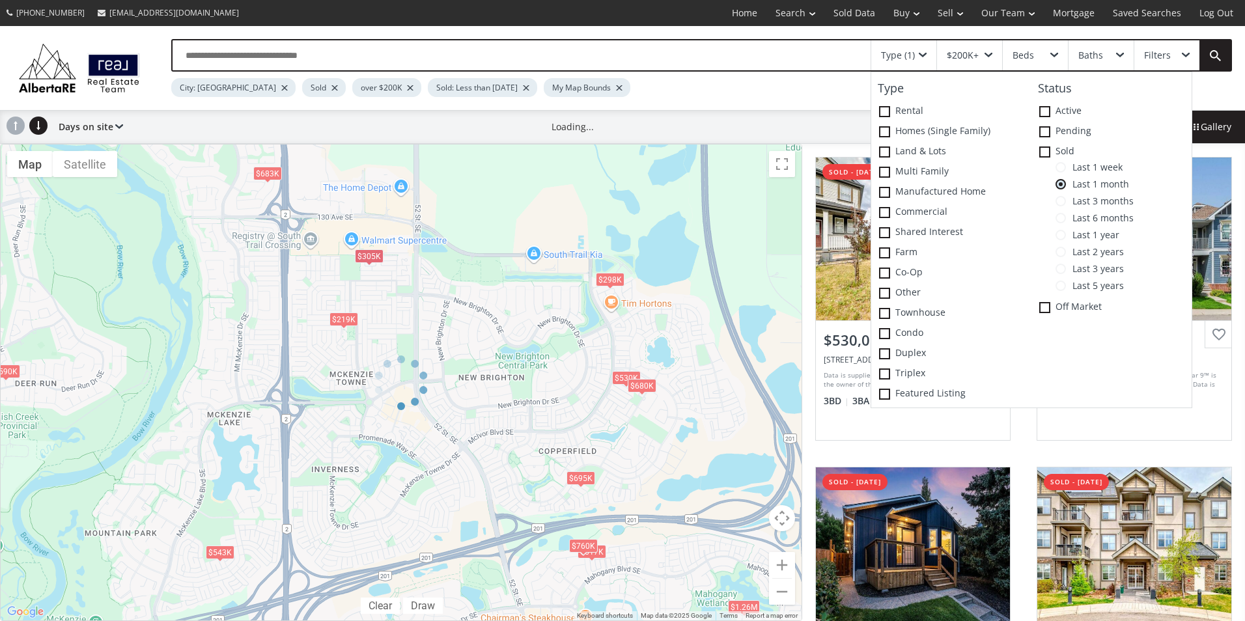
click at [1081, 168] on span "Last 1 week" at bounding box center [1094, 167] width 57 height 10
